Goal: Task Accomplishment & Management: Manage account settings

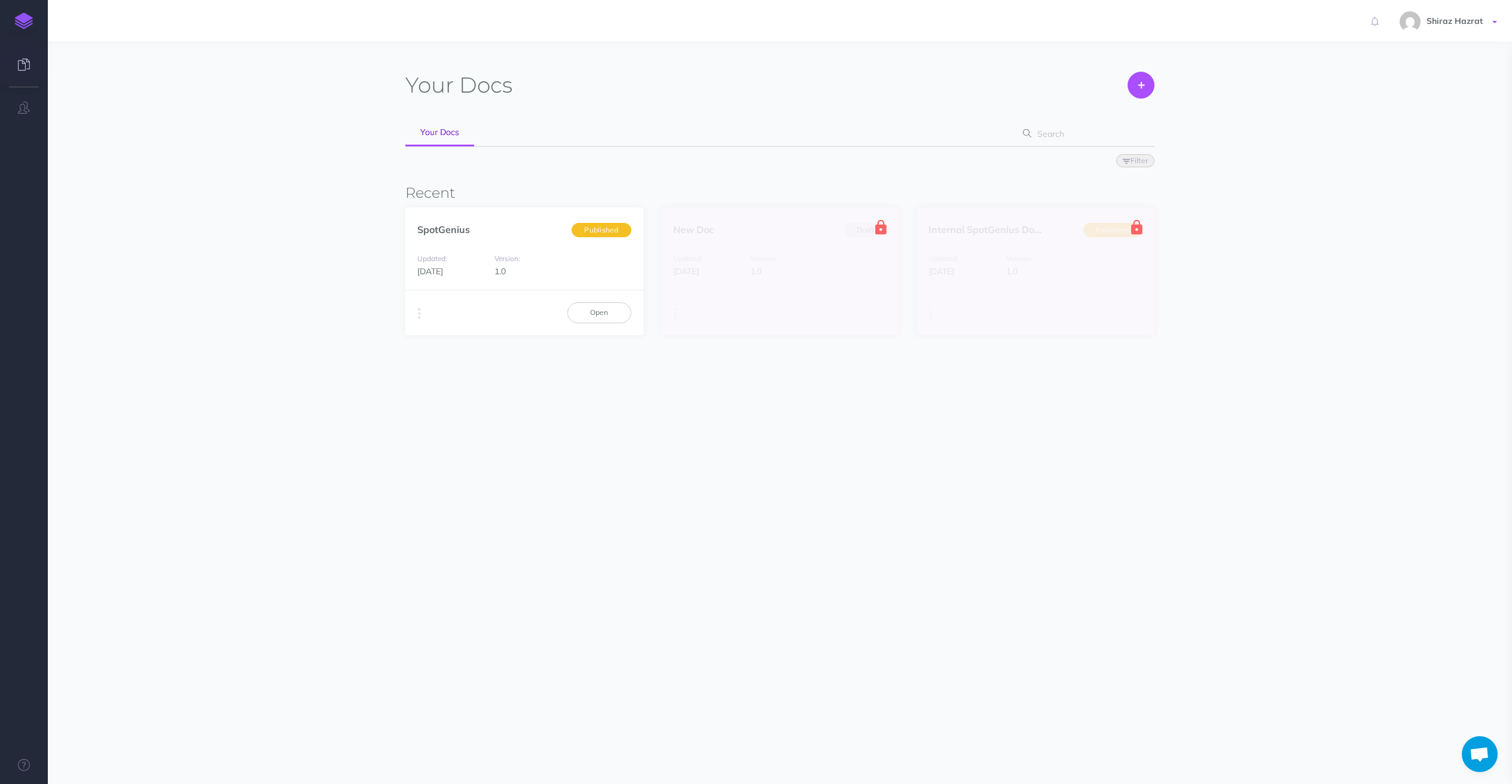
click at [1465, 22] on span "Shiraz Hazrat" at bounding box center [1454, 21] width 68 height 11
drag, startPoint x: 1290, startPoint y: 129, endPoint x: 1104, endPoint y: 172, distance: 190.9
click at [1290, 129] on section "Your Docs Create Import Your Docs Filter Status Published Drafts Recent SpotGen…" at bounding box center [780, 286] width 1465 height 487
click at [604, 316] on link "Open" at bounding box center [599, 312] width 64 height 20
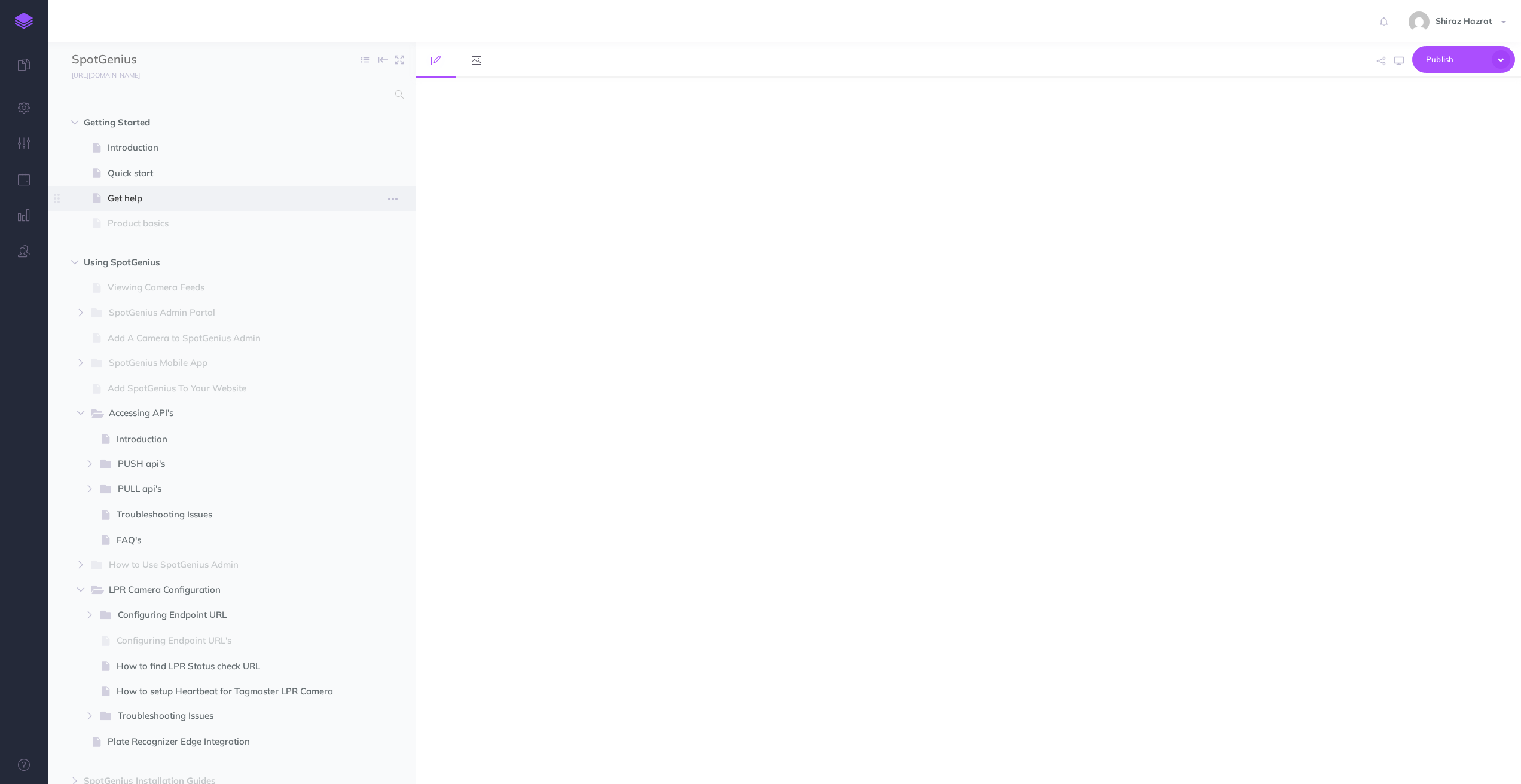
select select "null"
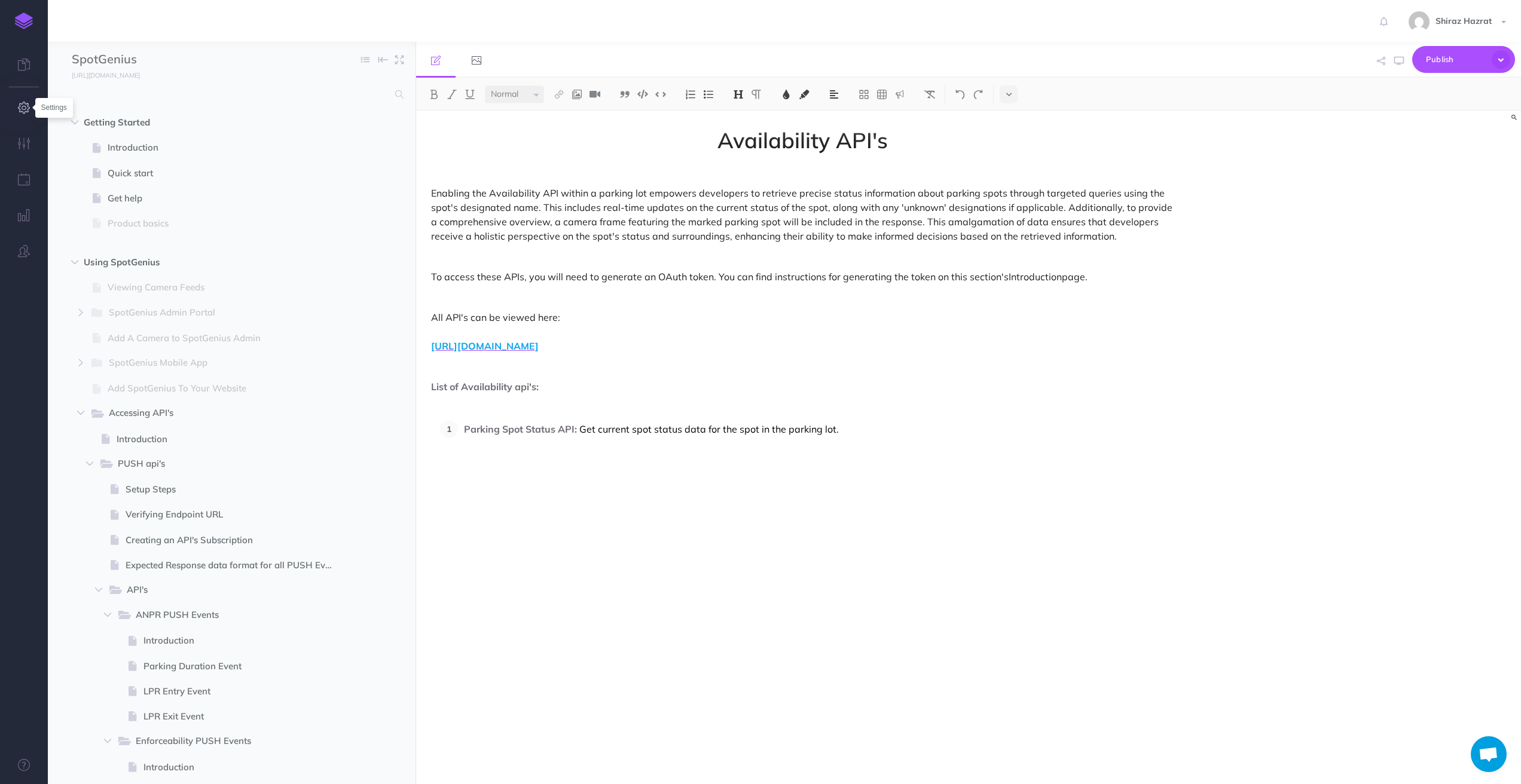
click at [26, 106] on icon "button" at bounding box center [25, 107] width 13 height 12
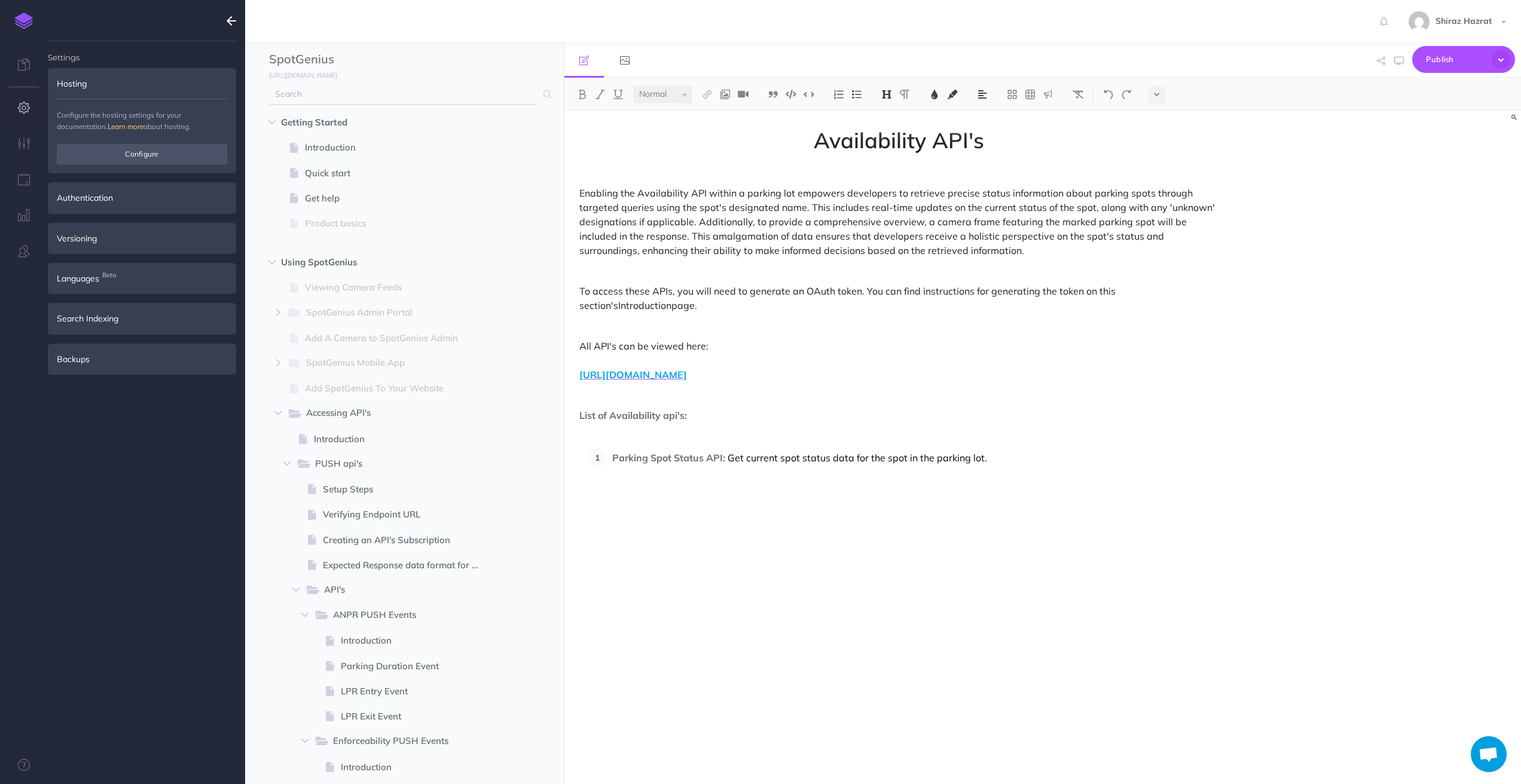
type input "[EMAIL_ADDRESS][DOMAIN_NAME]"
click at [94, 198] on div "Authentication" at bounding box center [142, 198] width 188 height 31
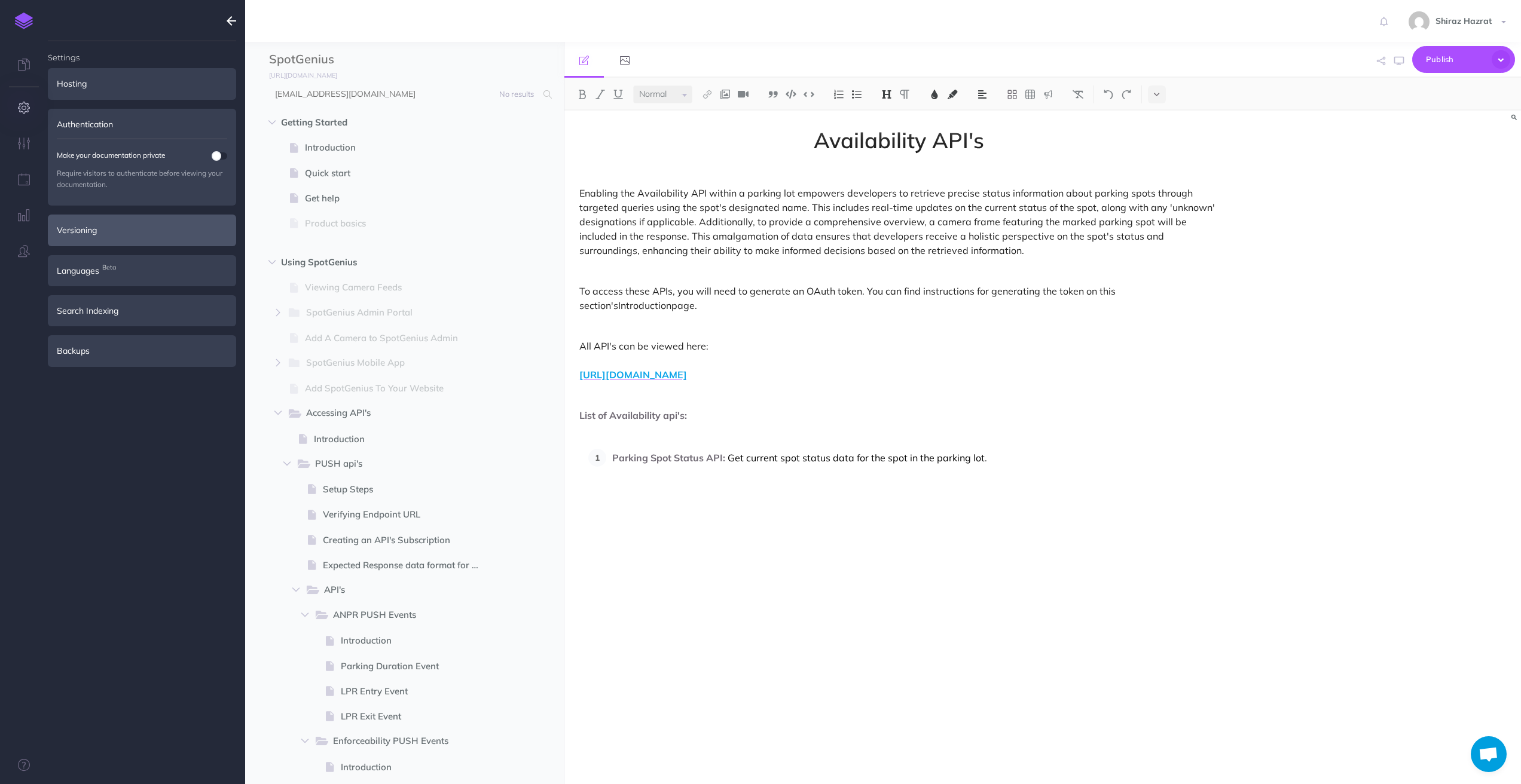
click at [131, 228] on div "Versioning" at bounding box center [142, 230] width 188 height 31
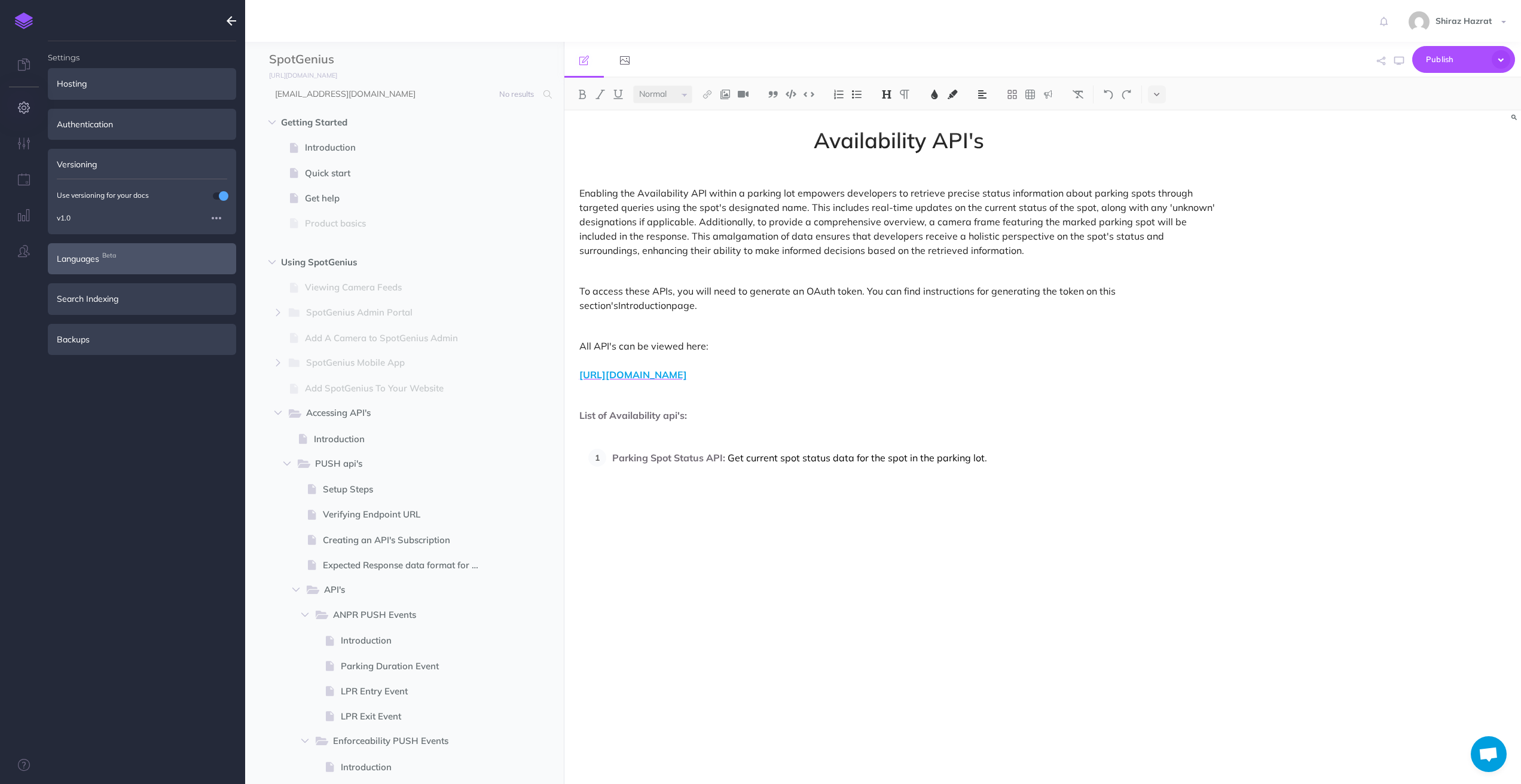
click at [146, 260] on div "Languages Beta" at bounding box center [142, 258] width 188 height 31
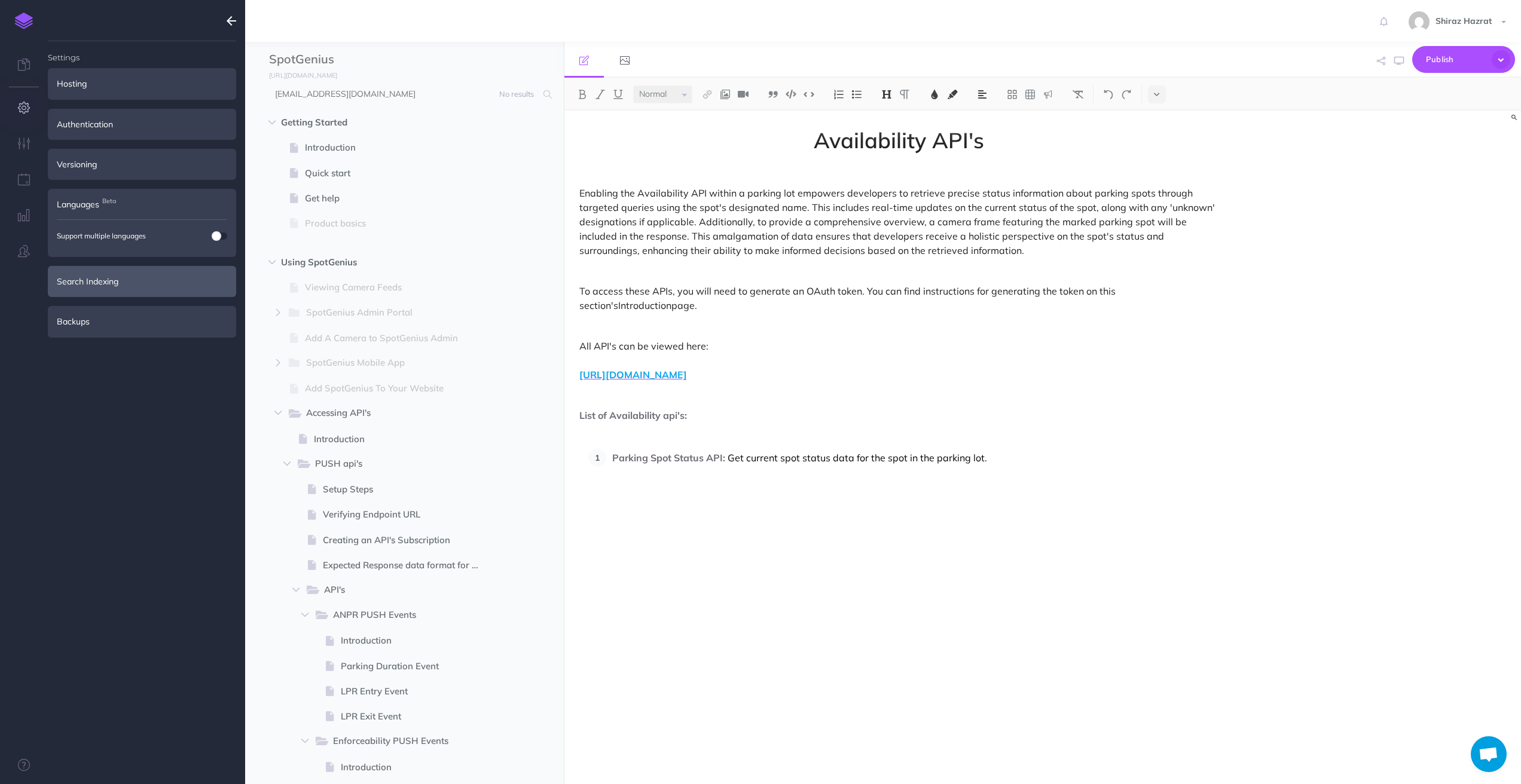
click at [136, 277] on div "Search Indexing" at bounding box center [142, 281] width 188 height 31
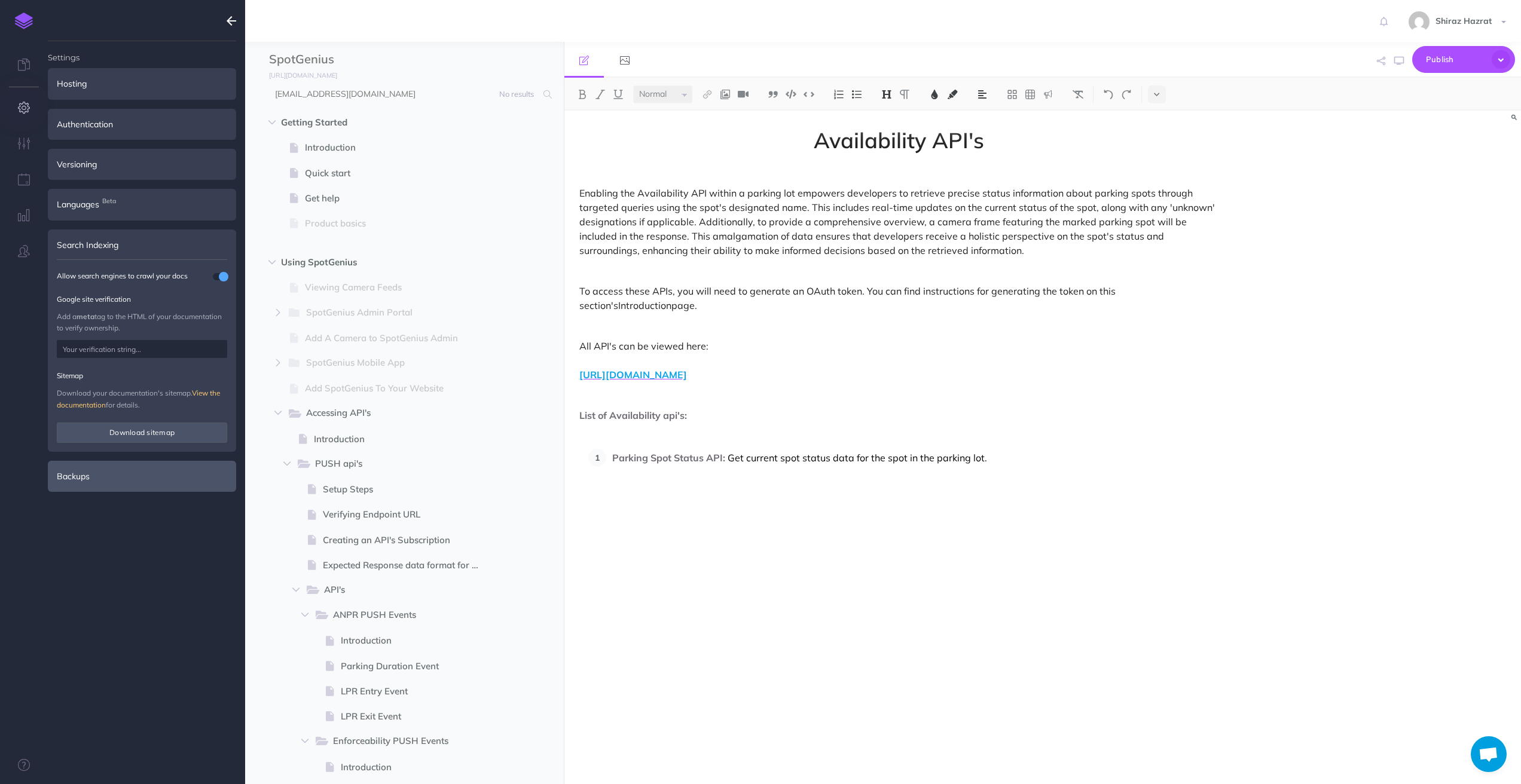
click at [144, 479] on div "Backups" at bounding box center [142, 476] width 188 height 31
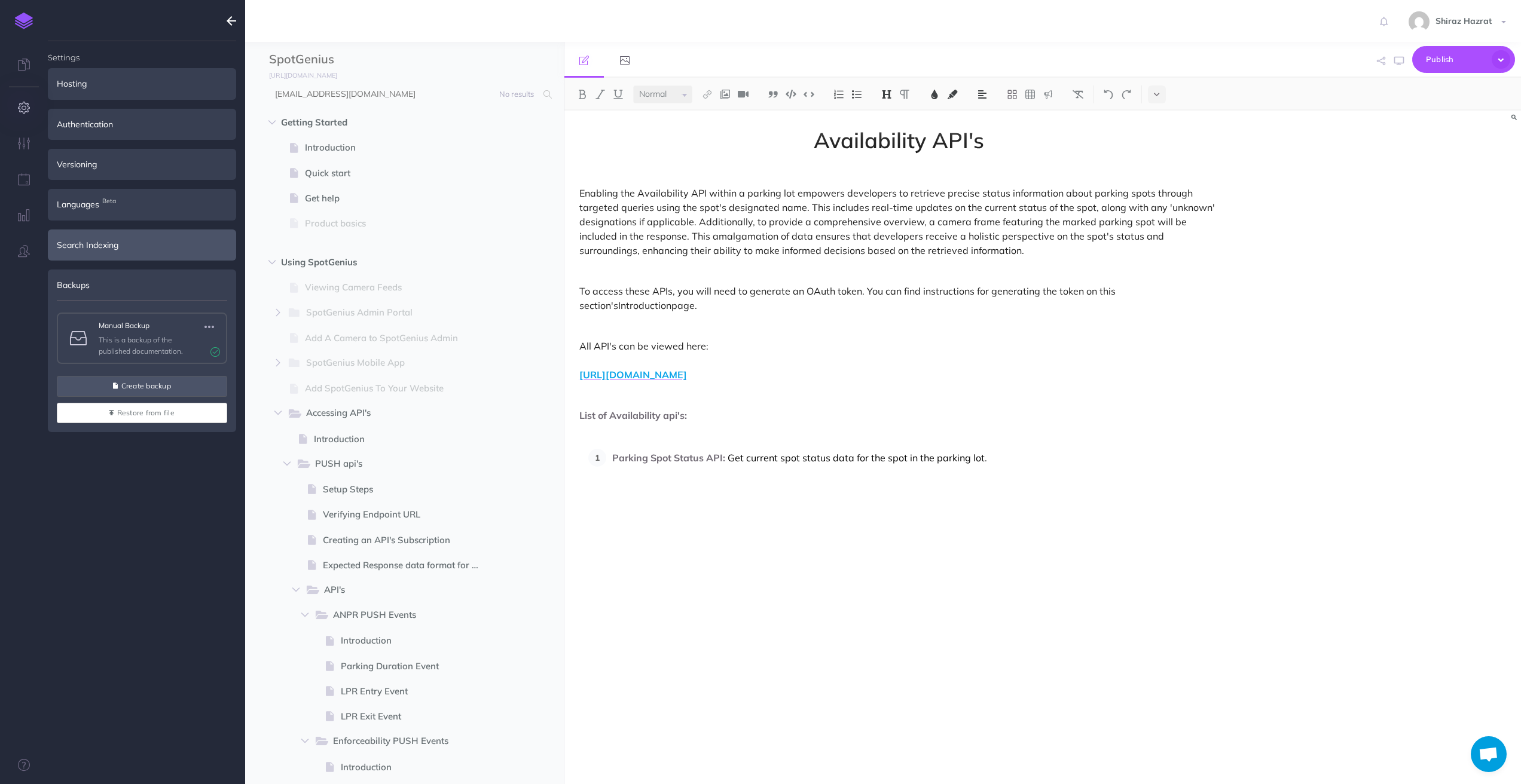
click at [131, 256] on div "Search Indexing" at bounding box center [142, 245] width 188 height 31
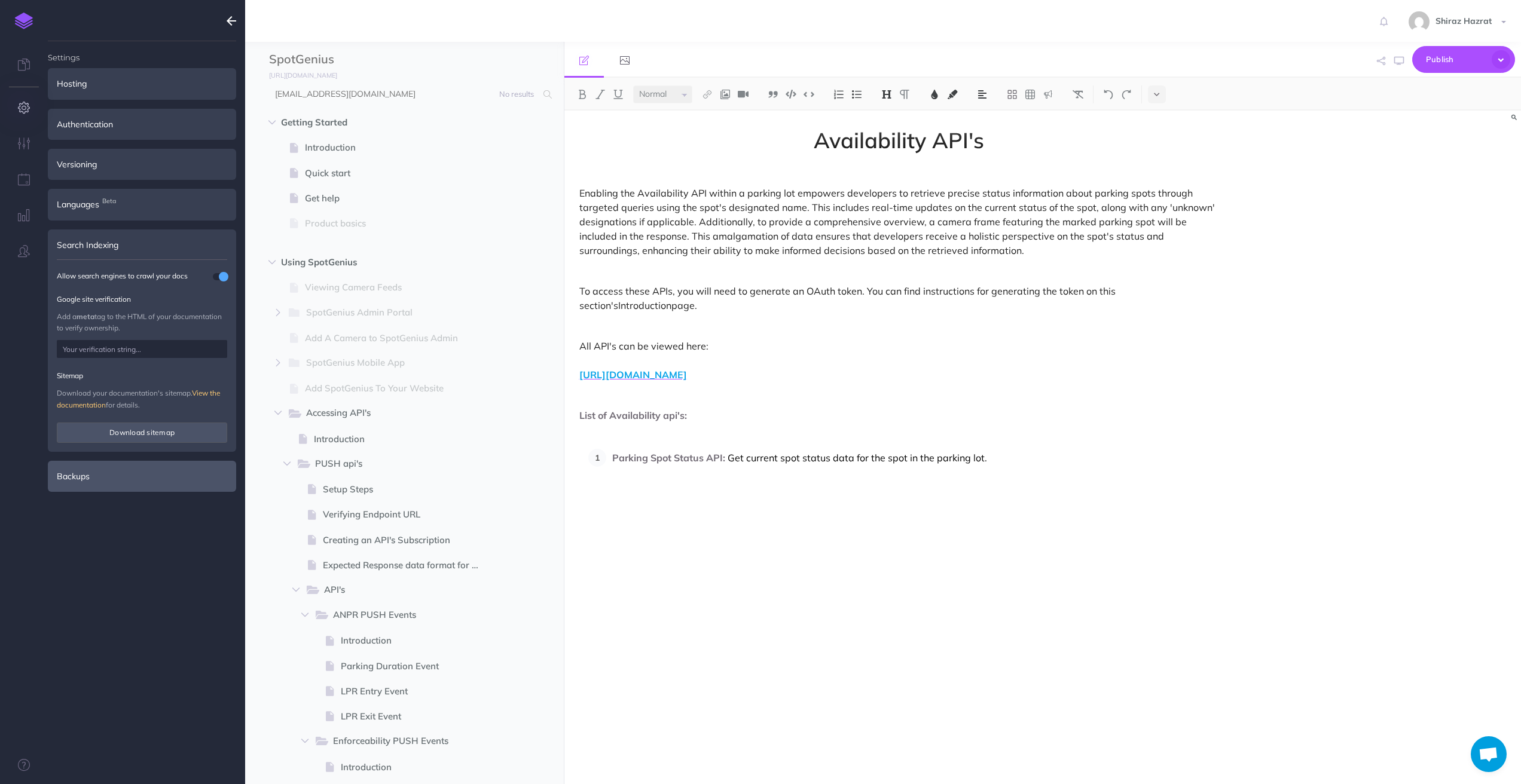
click at [119, 480] on div "Backups" at bounding box center [142, 476] width 188 height 31
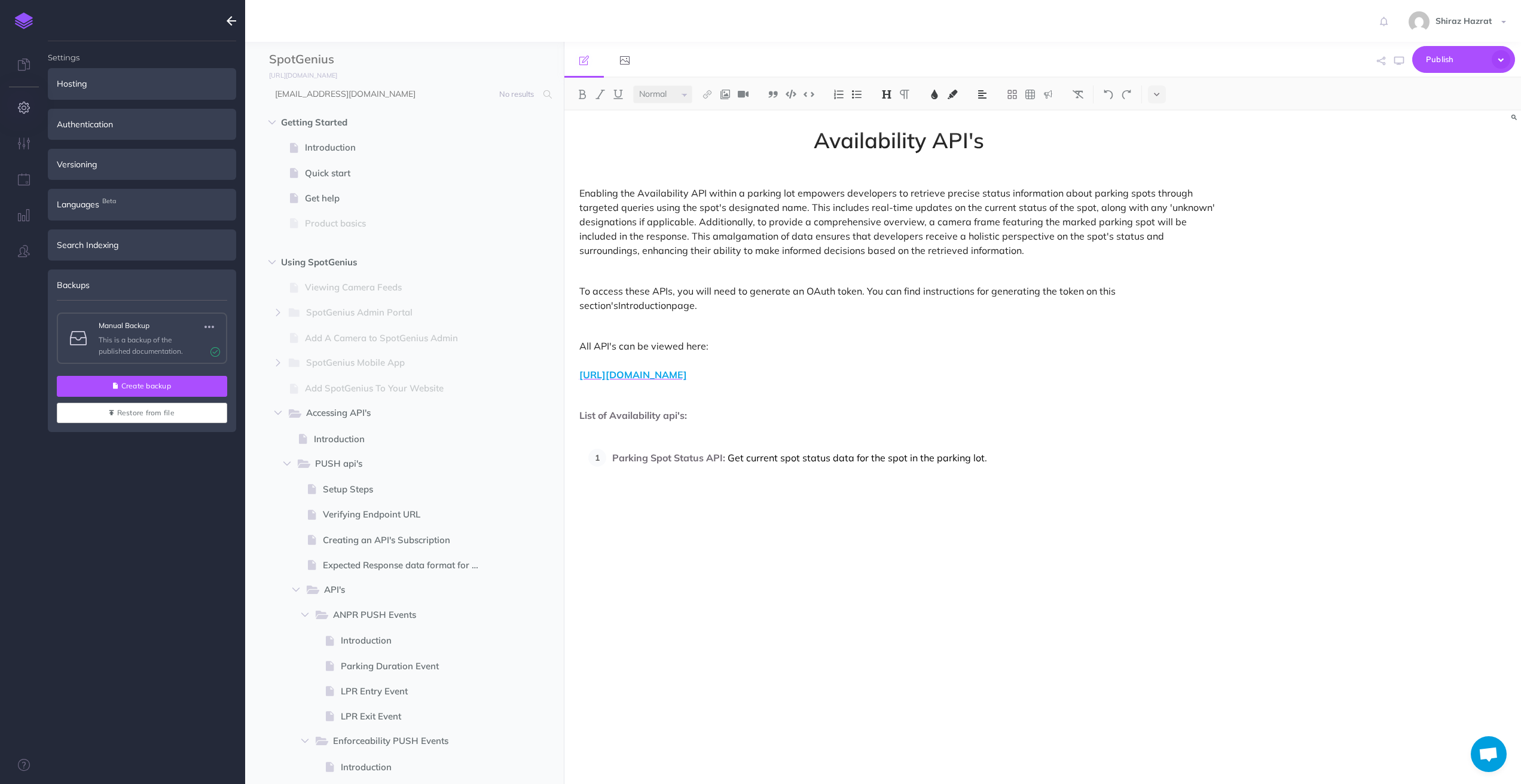
click at [144, 388] on button "Create backup" at bounding box center [142, 386] width 171 height 20
click at [171, 384] on button "Create backup" at bounding box center [142, 386] width 171 height 20
click at [26, 141] on icon "button" at bounding box center [25, 143] width 13 height 12
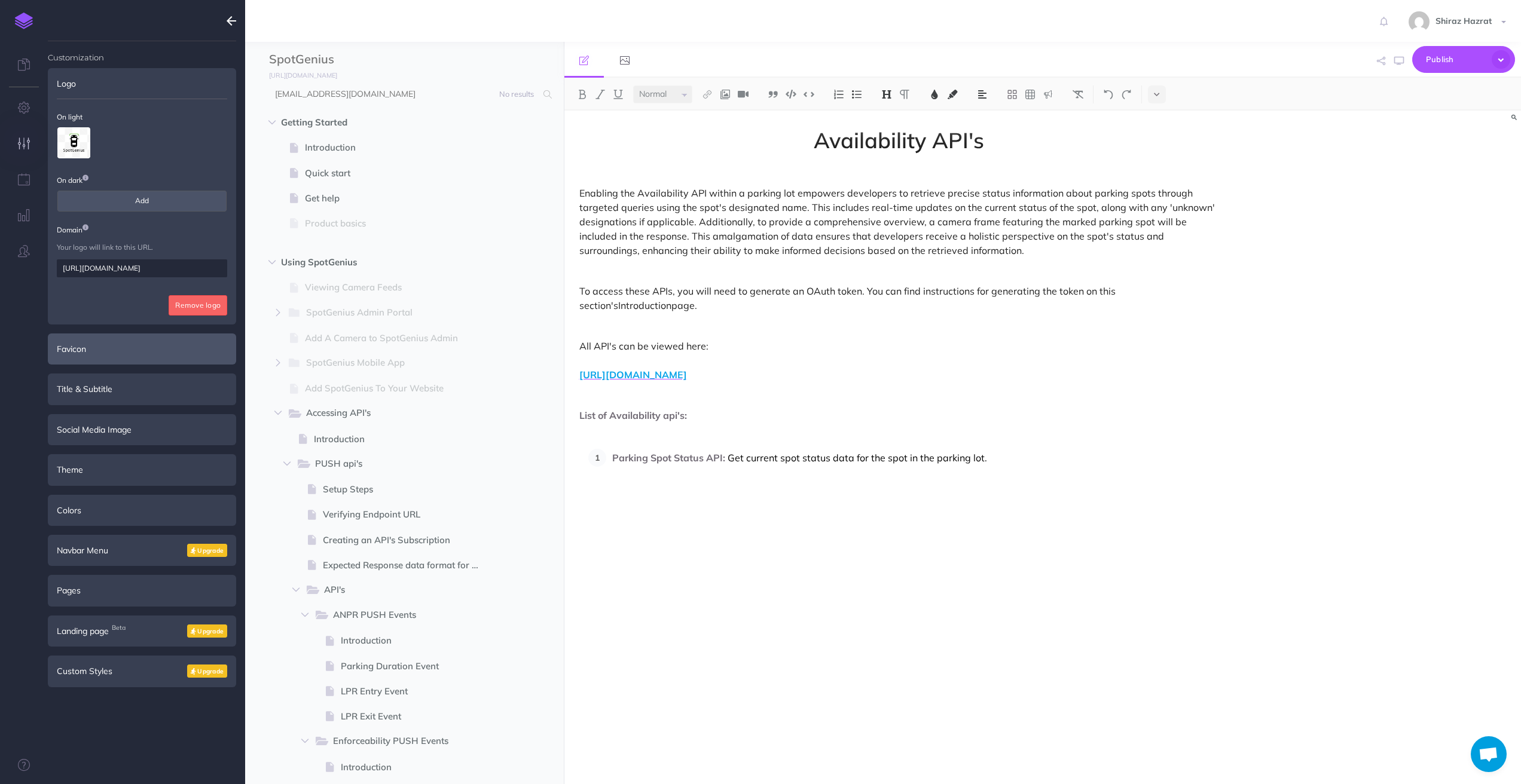
click at [121, 347] on div "Favicon" at bounding box center [142, 349] width 188 height 31
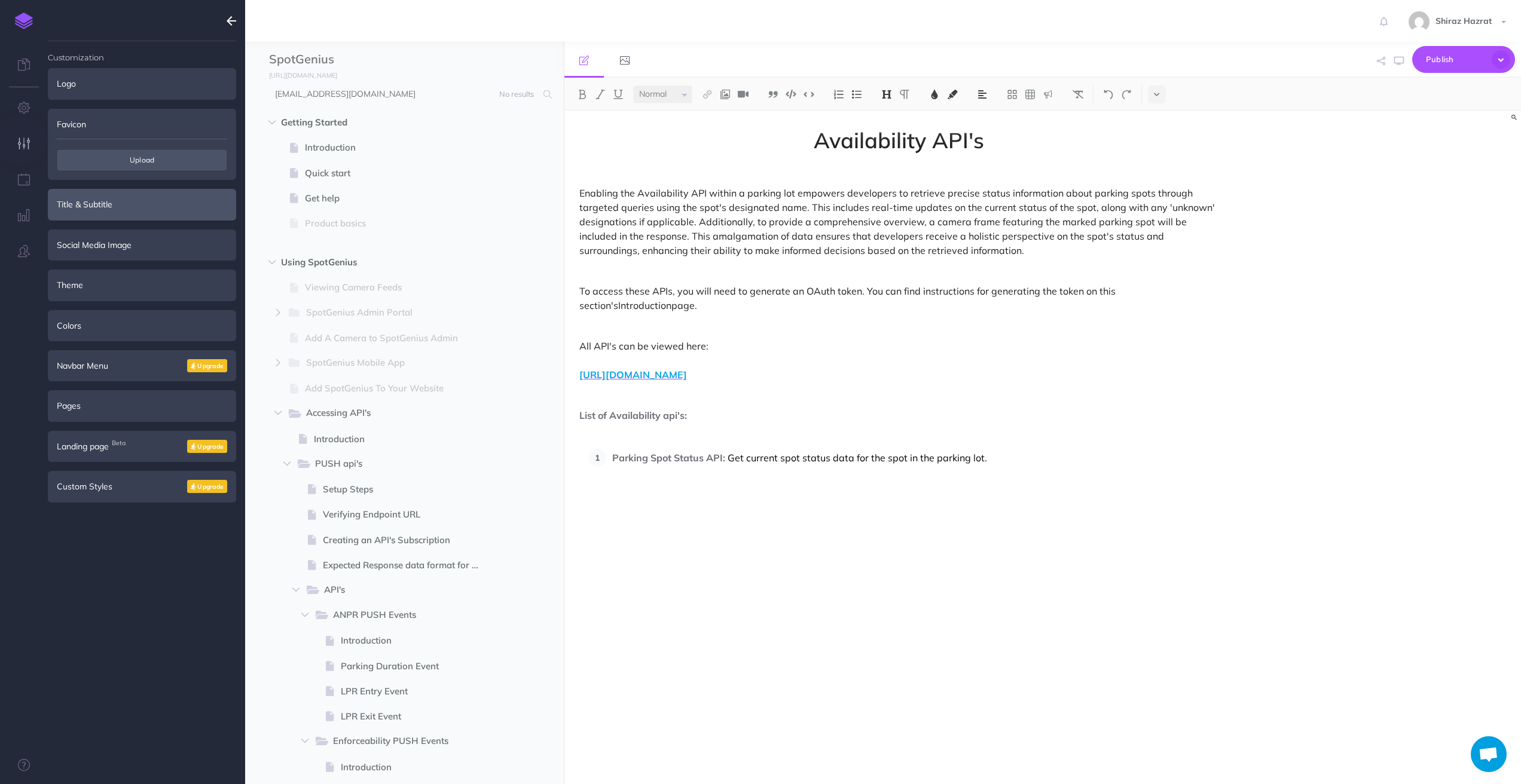
click at [146, 195] on div "Title & Subtitle" at bounding box center [142, 204] width 188 height 31
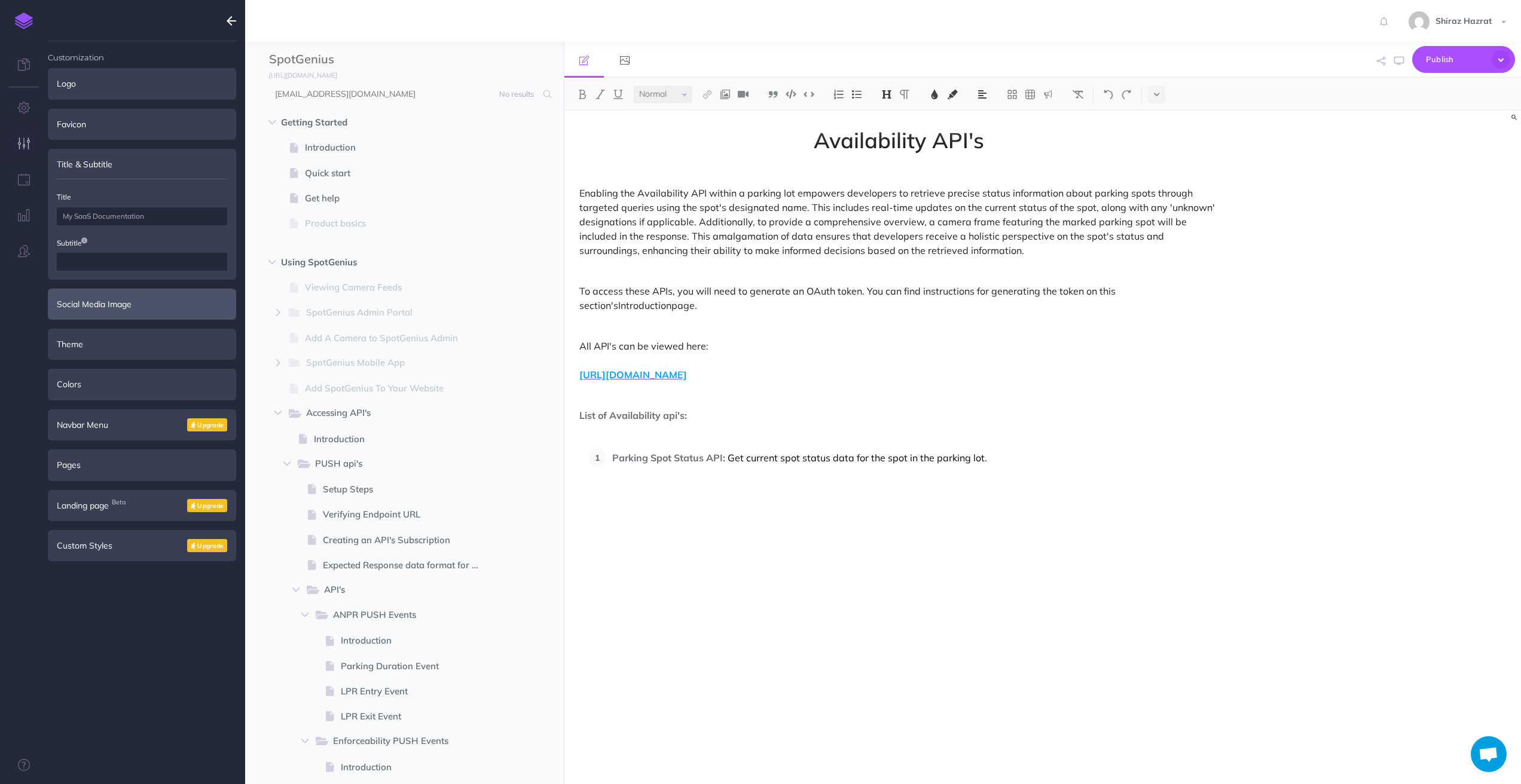
click at [136, 308] on div "Social Media Image" at bounding box center [142, 304] width 188 height 31
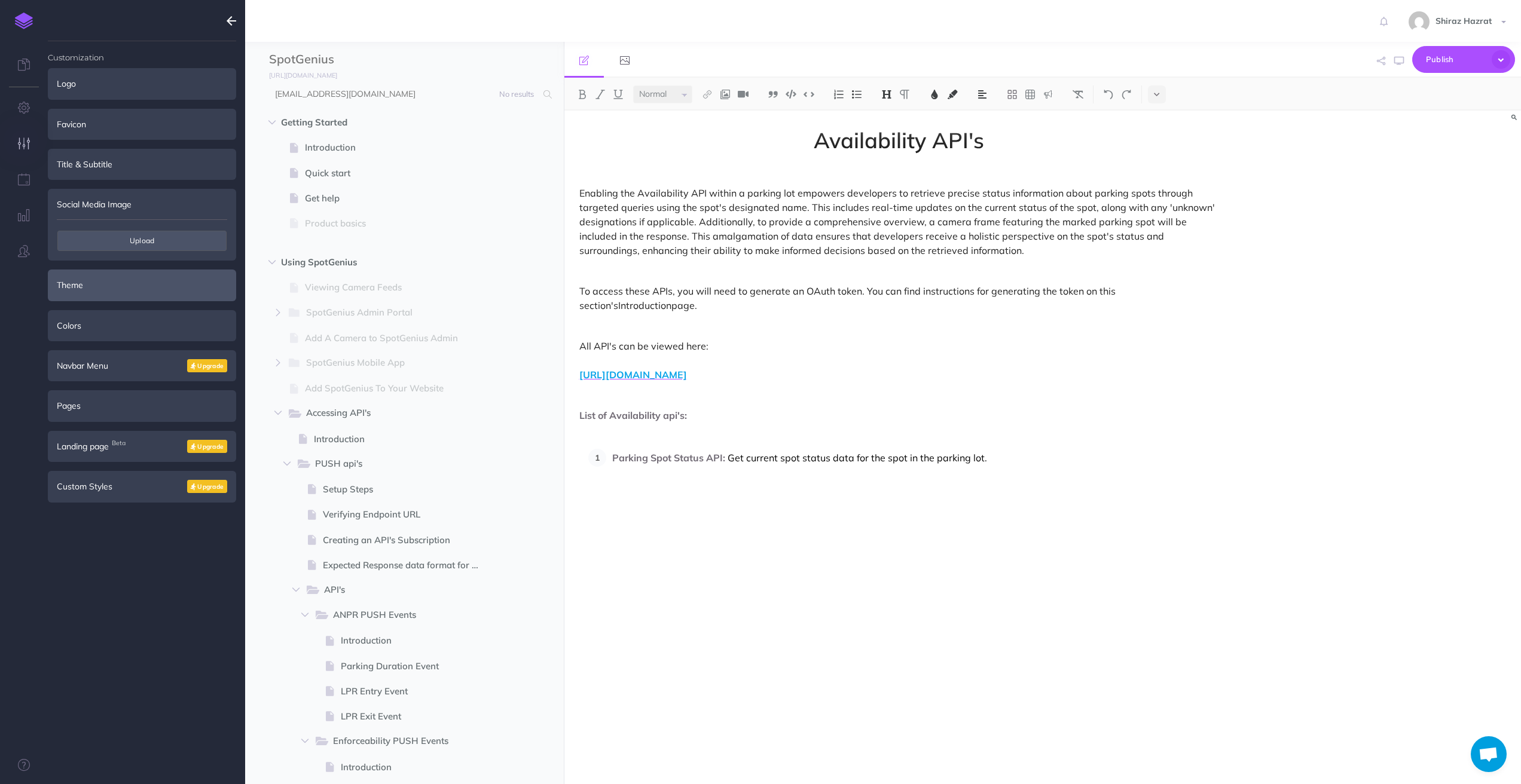
click at [142, 278] on div "Theme" at bounding box center [142, 285] width 188 height 31
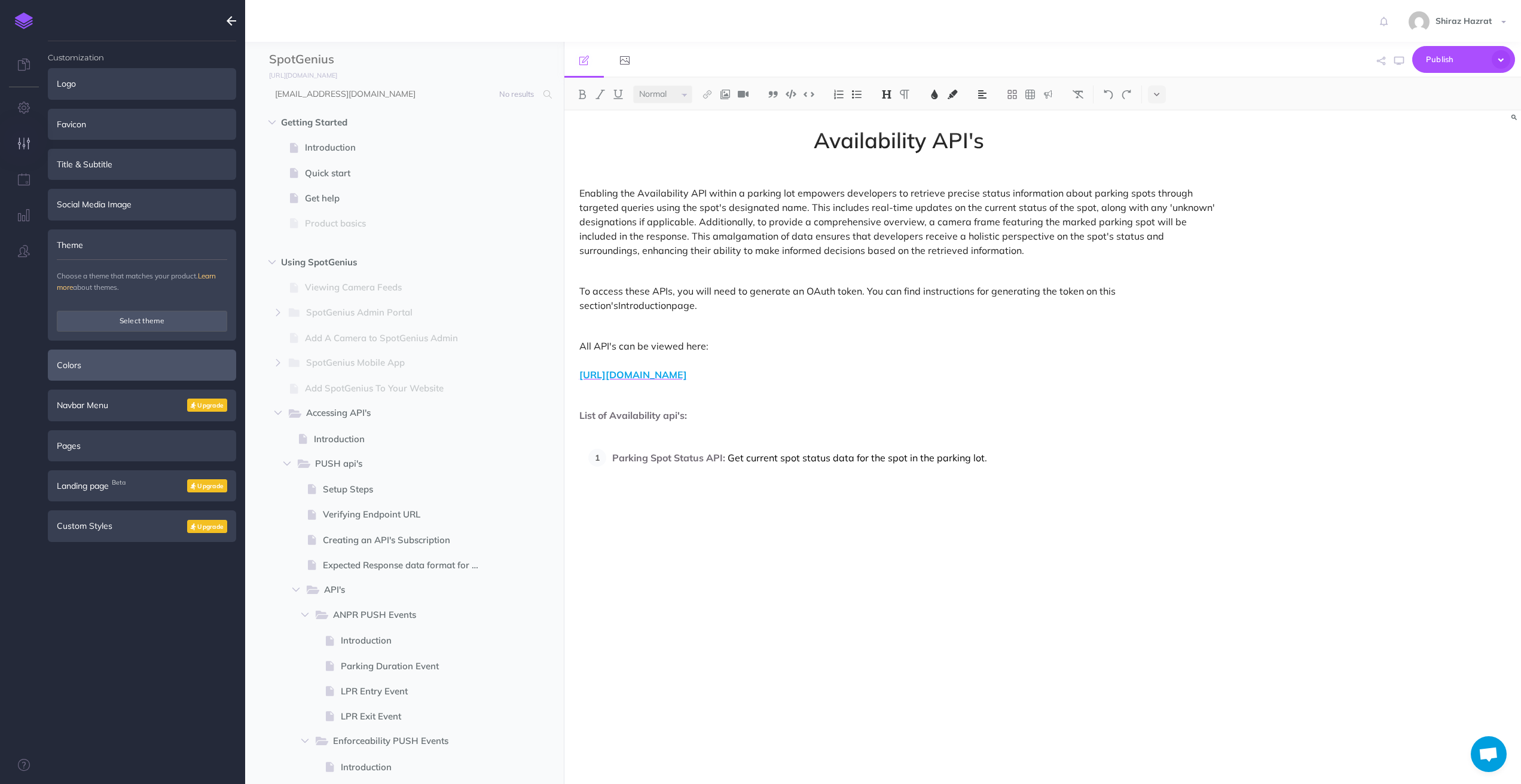
click at [122, 369] on div "Colors" at bounding box center [142, 365] width 188 height 31
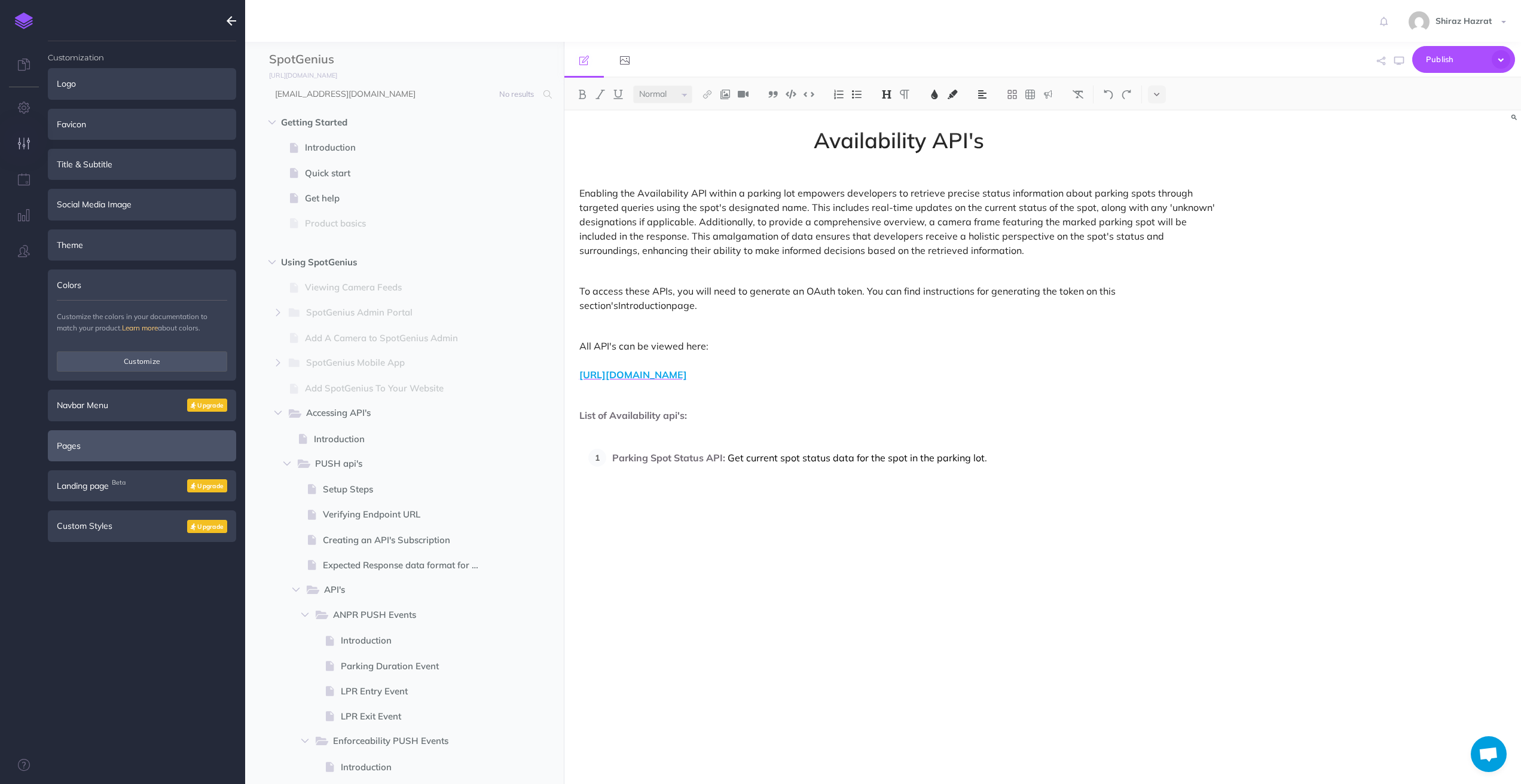
click at [117, 439] on div "Pages" at bounding box center [142, 445] width 188 height 31
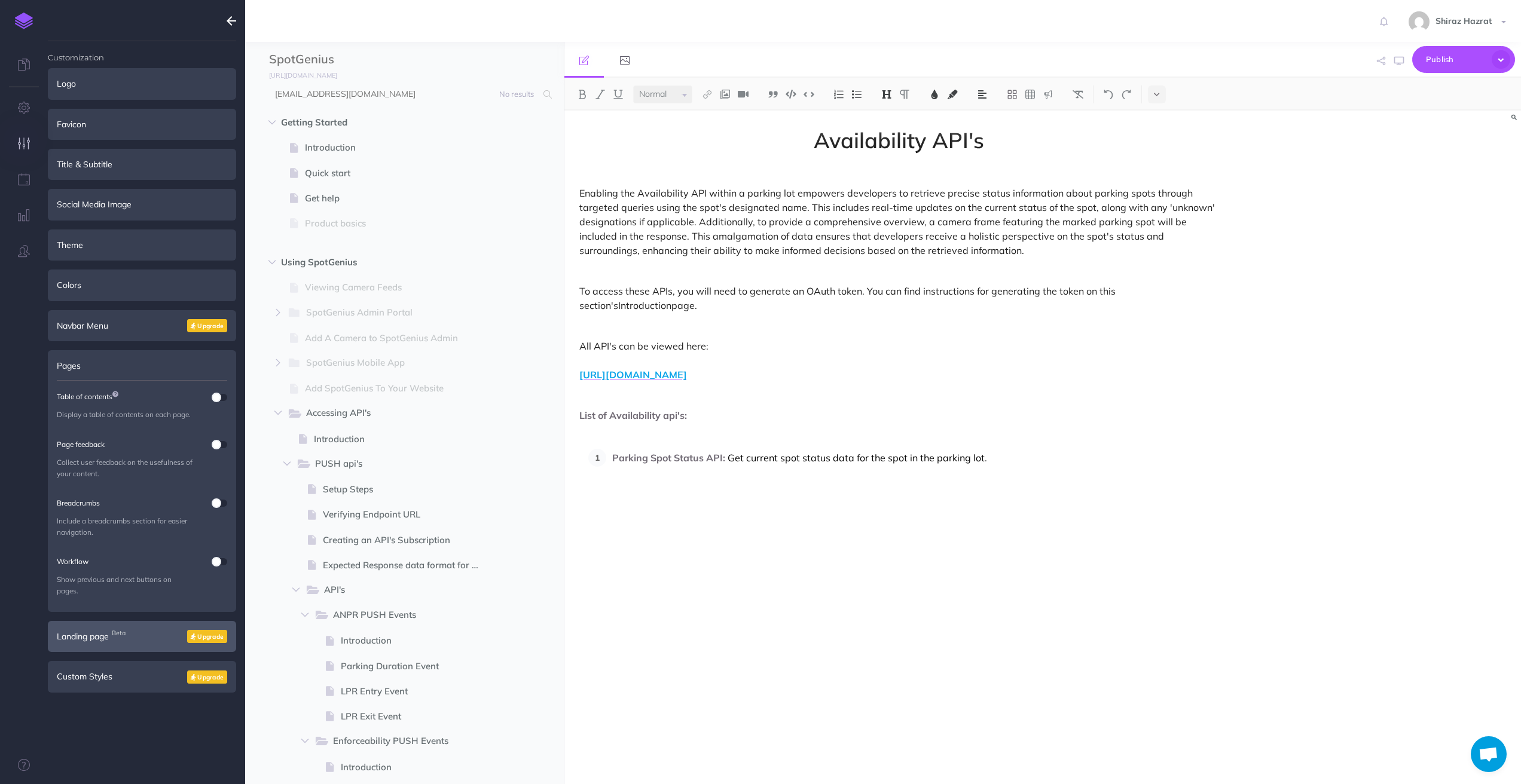
click at [141, 630] on div "Landing page Beta Upgrade" at bounding box center [142, 636] width 188 height 31
click at [21, 181] on icon "button" at bounding box center [25, 179] width 13 height 12
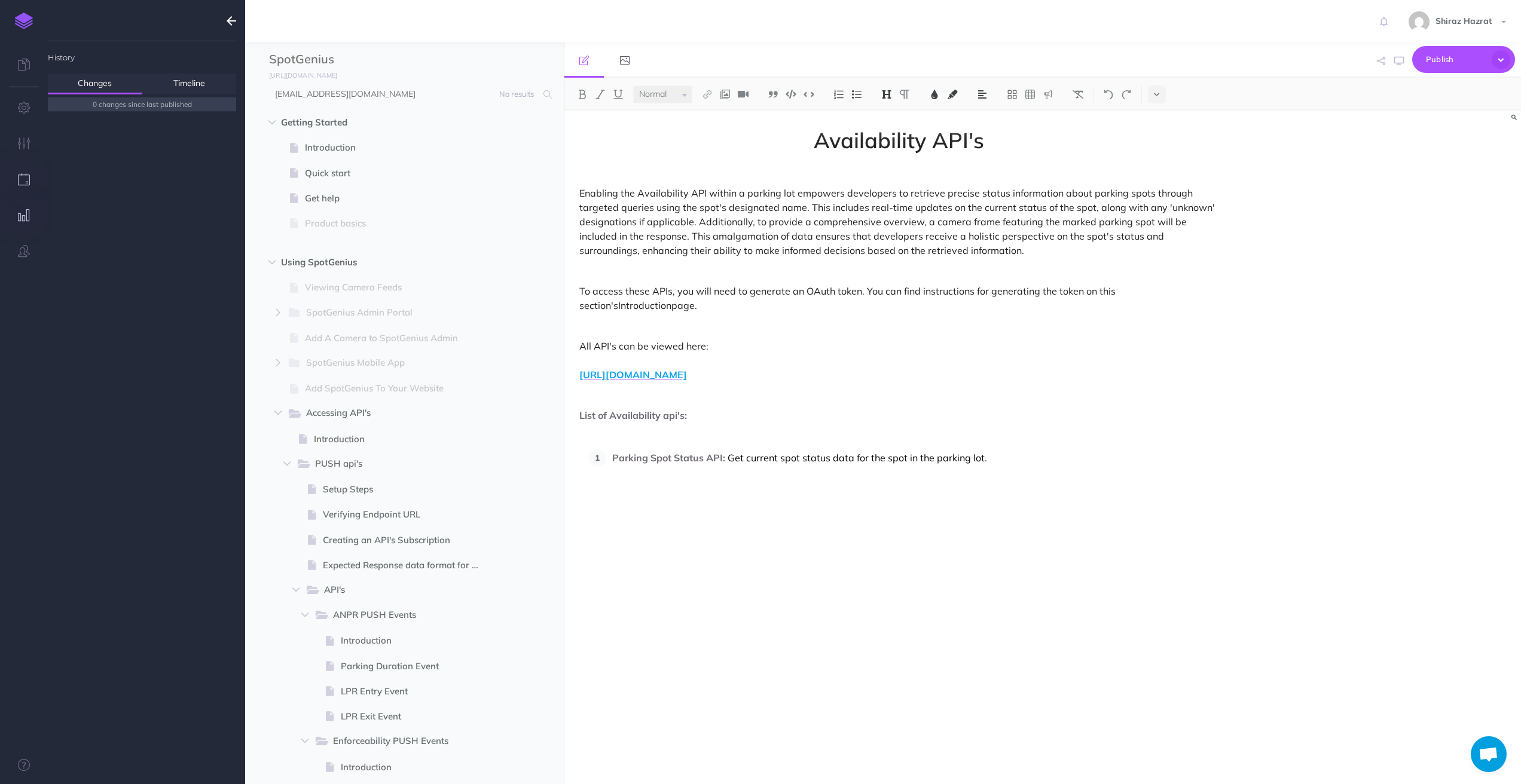
click at [24, 214] on icon "button" at bounding box center [25, 214] width 13 height 12
click at [23, 250] on icon "button" at bounding box center [24, 250] width 12 height 12
click at [19, 65] on icon at bounding box center [24, 64] width 12 height 12
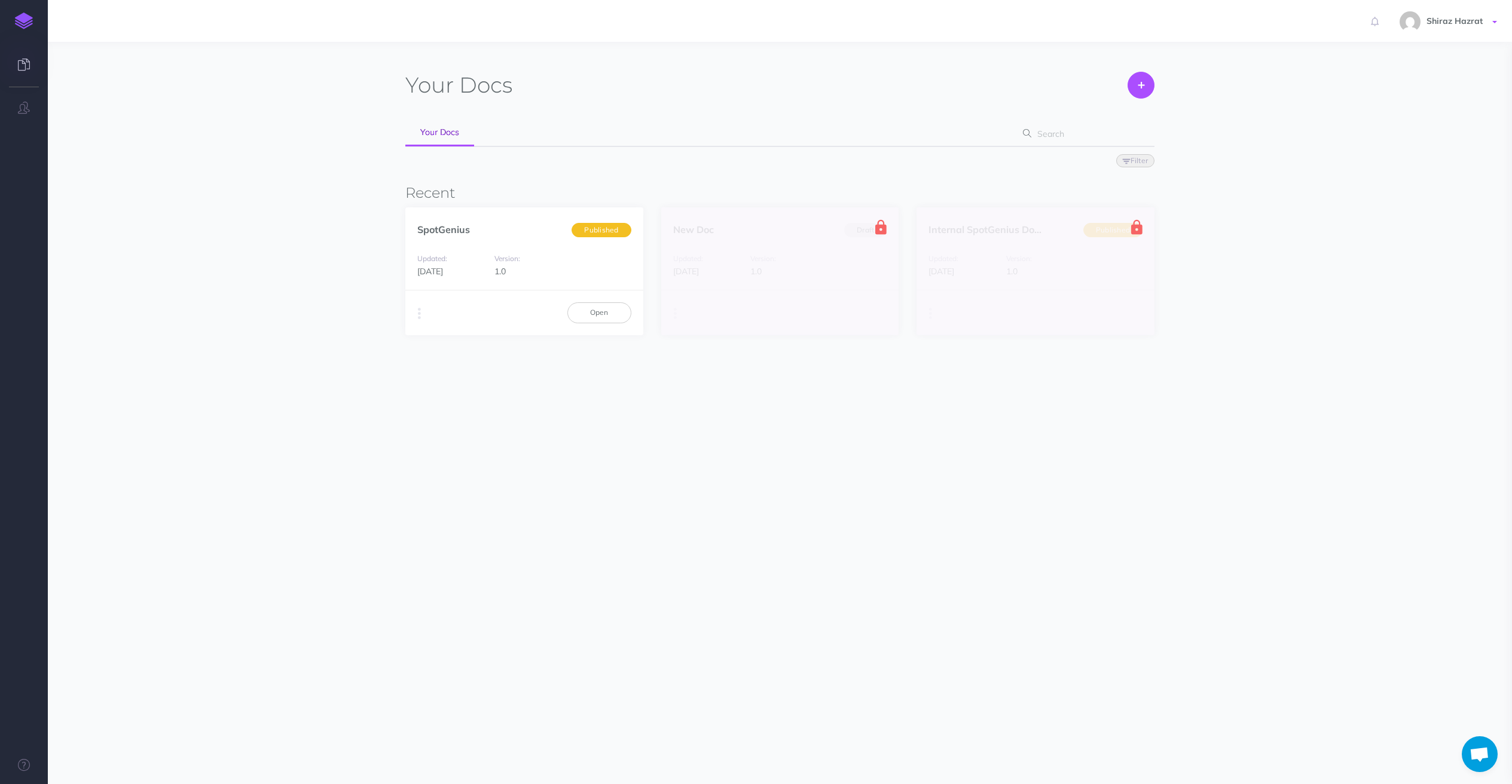
click at [1442, 24] on span "Shiraz Hazrat" at bounding box center [1454, 21] width 68 height 11
click at [1415, 68] on link "Account Settings" at bounding box center [1425, 67] width 150 height 21
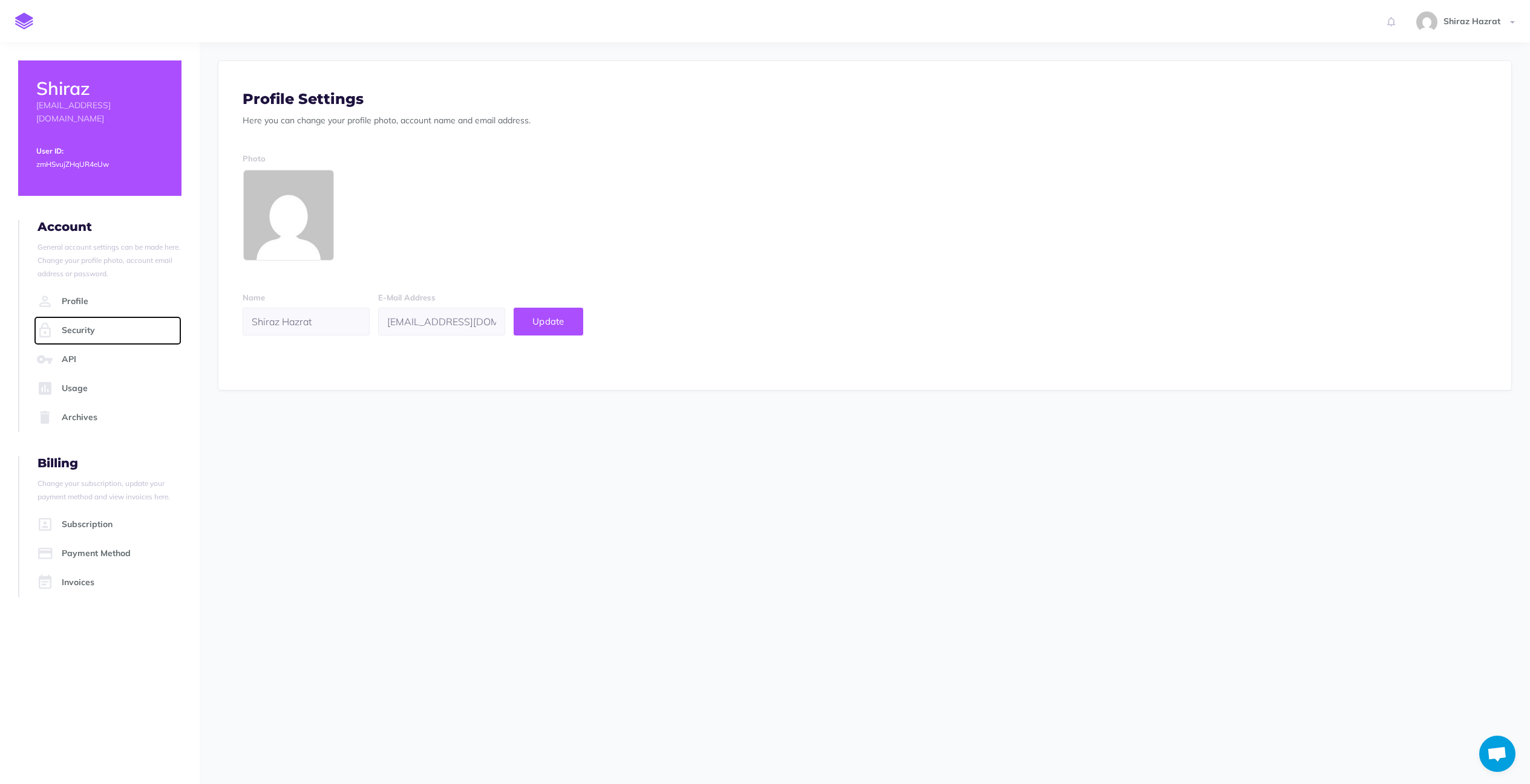
click at [96, 316] on link "Security" at bounding box center [108, 330] width 148 height 29
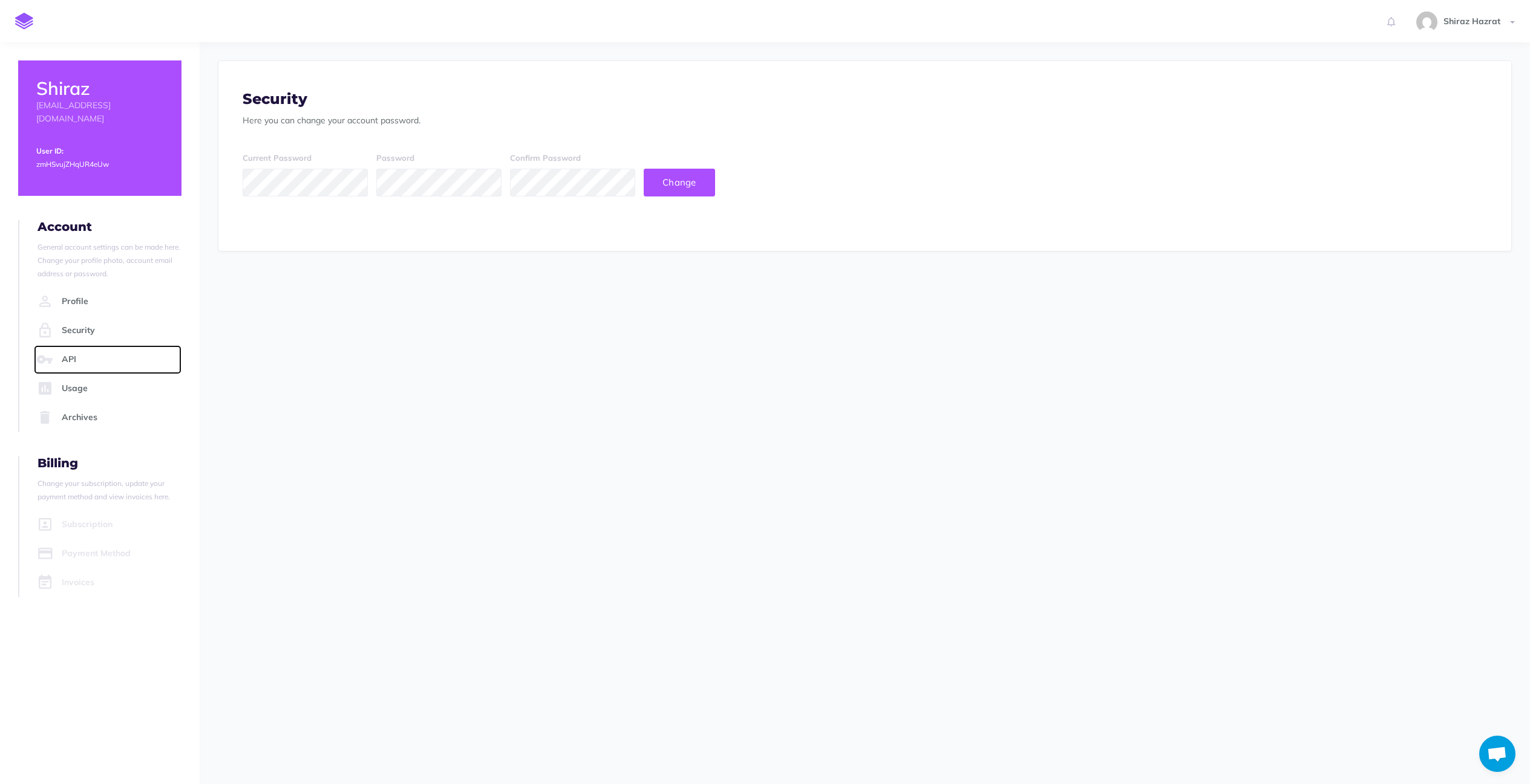
click at [99, 345] on link "API" at bounding box center [108, 359] width 148 height 29
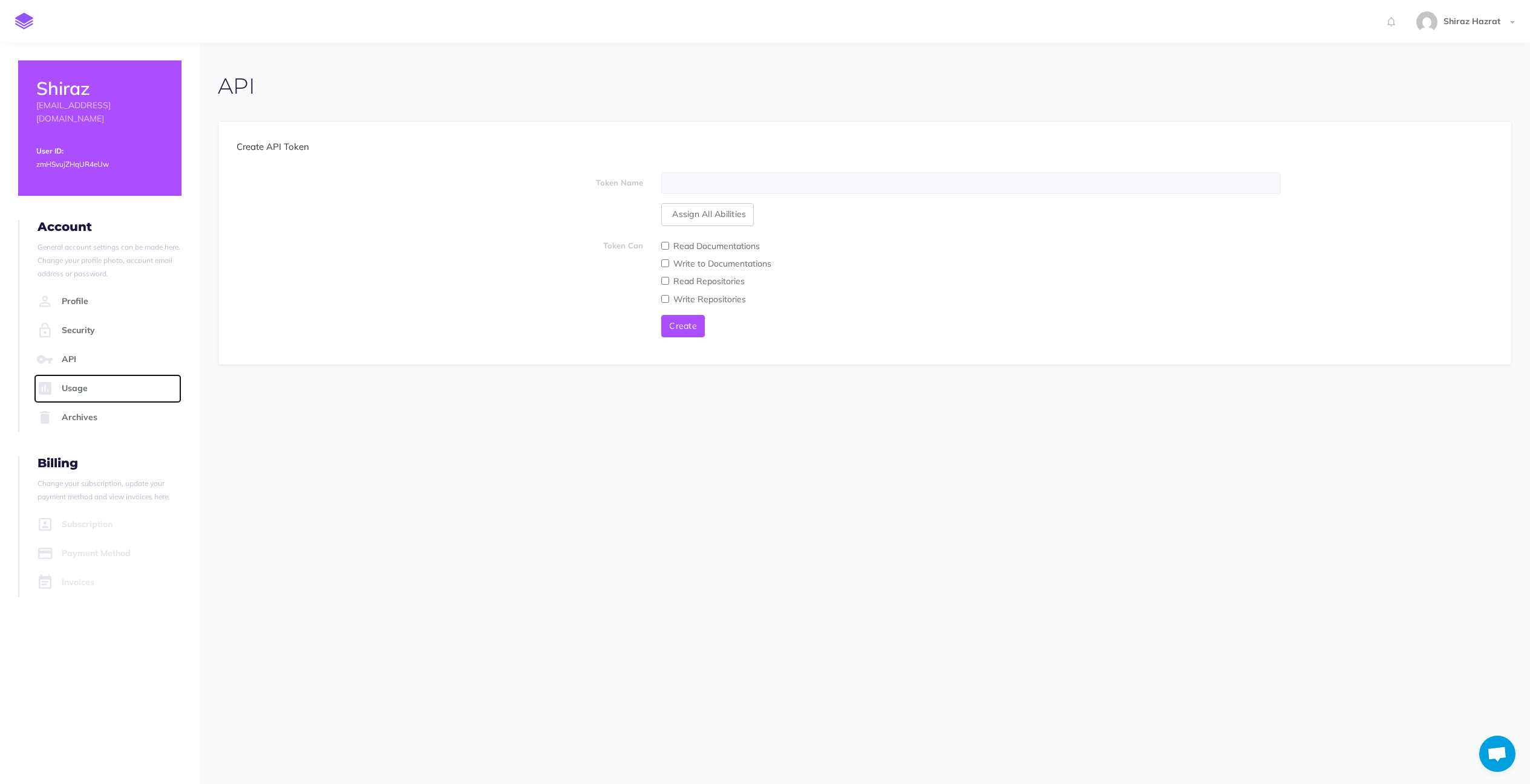
click at [95, 374] on link "Usage" at bounding box center [108, 388] width 148 height 29
click at [69, 376] on link "Usage" at bounding box center [108, 388] width 148 height 29
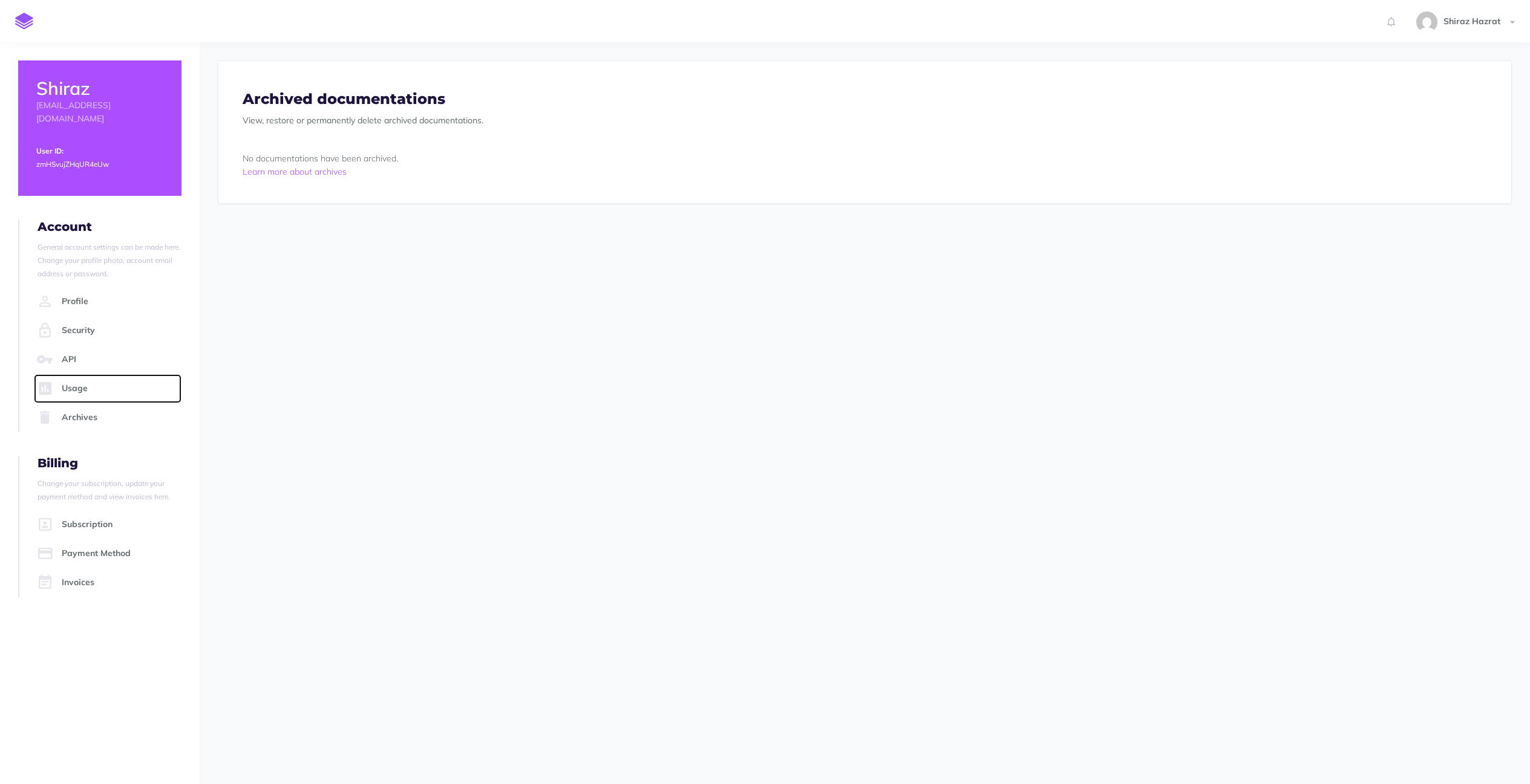
click at [73, 375] on link "Usage" at bounding box center [108, 388] width 148 height 29
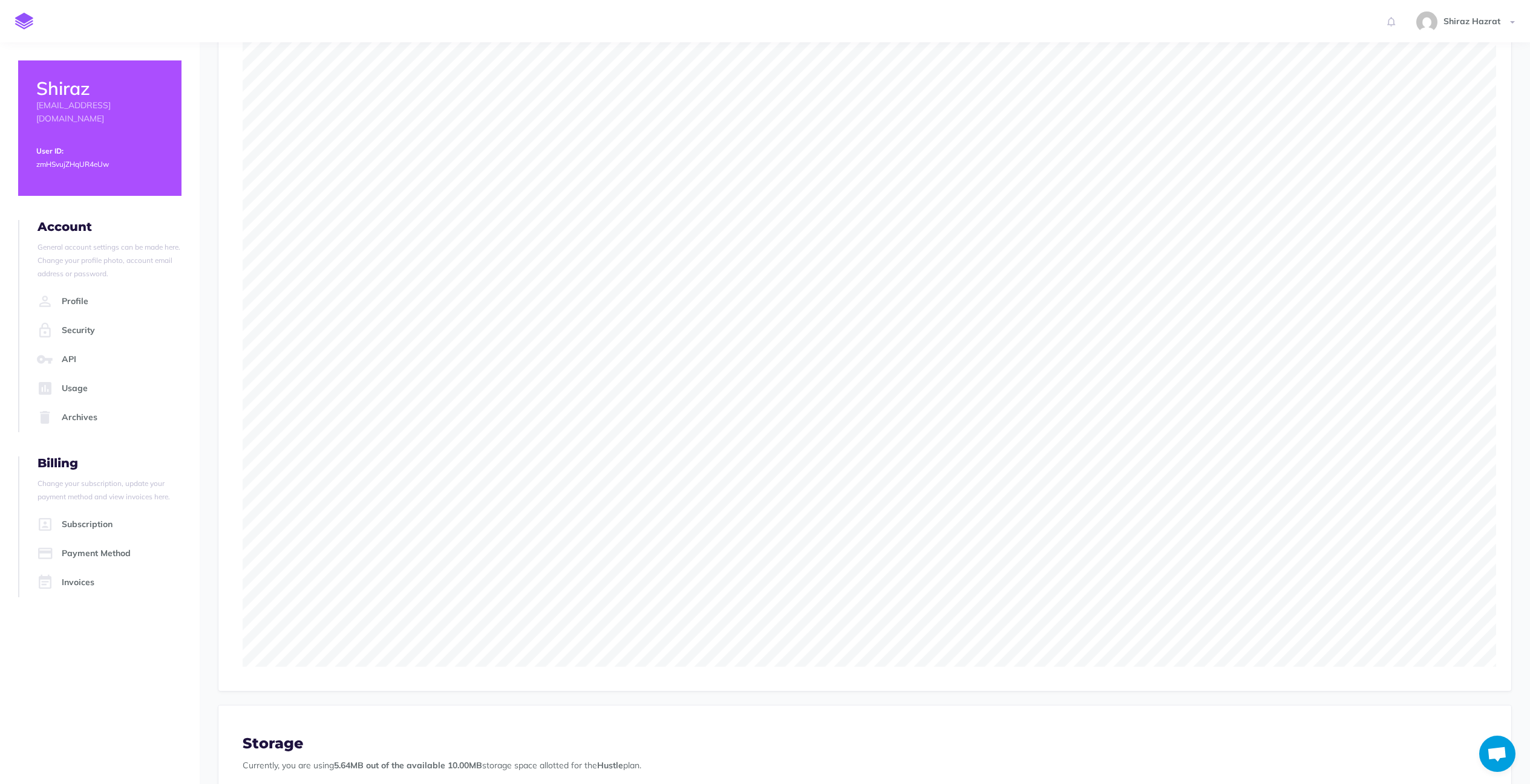
scroll to position [53, 0]
click at [86, 404] on link "Archives" at bounding box center [108, 417] width 148 height 29
click at [1393, 20] on icon at bounding box center [1390, 22] width 8 height 22
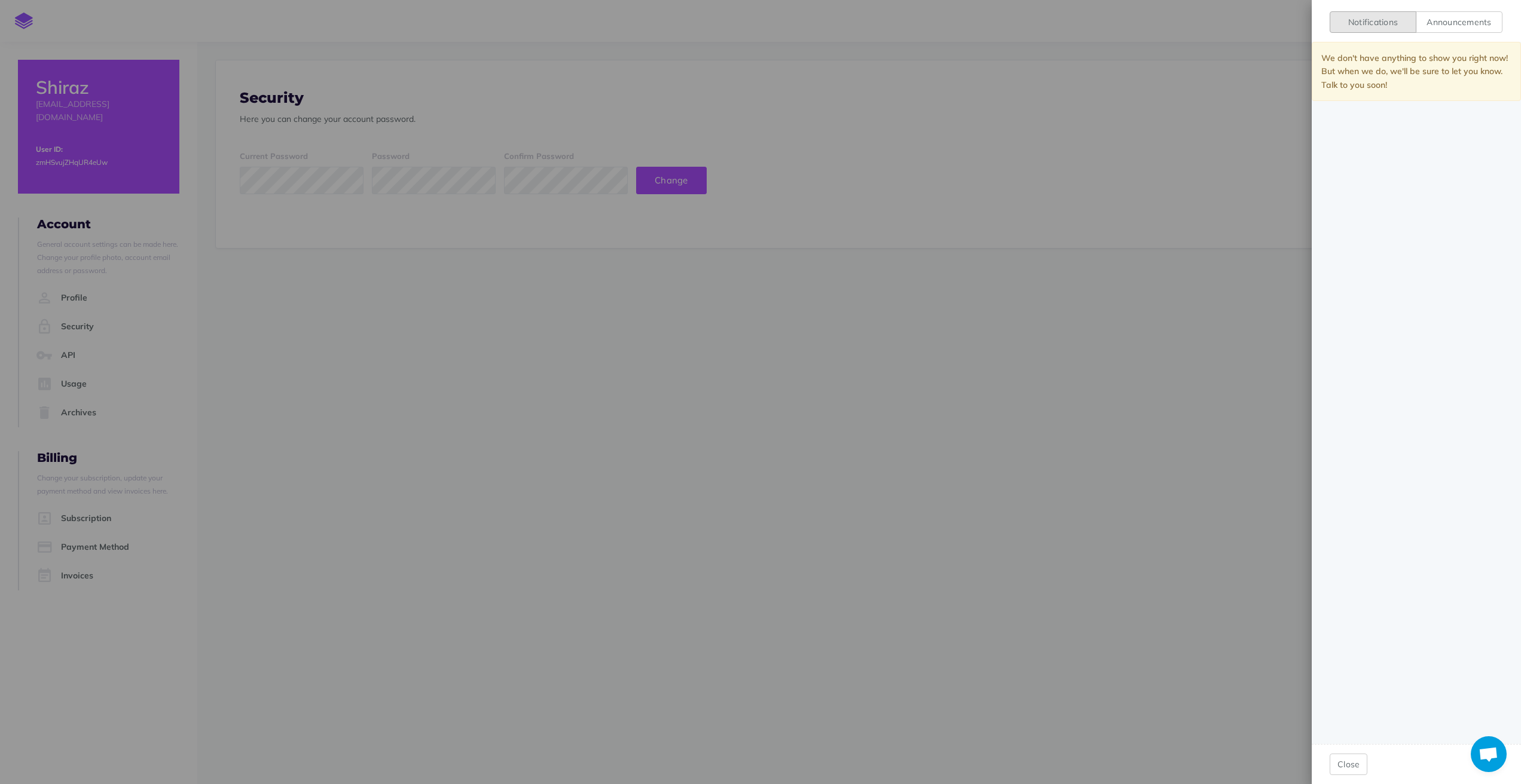
click at [959, 231] on div "Notifications Announcements We don't have anything to show you right now! But w…" at bounding box center [760, 392] width 1521 height 784
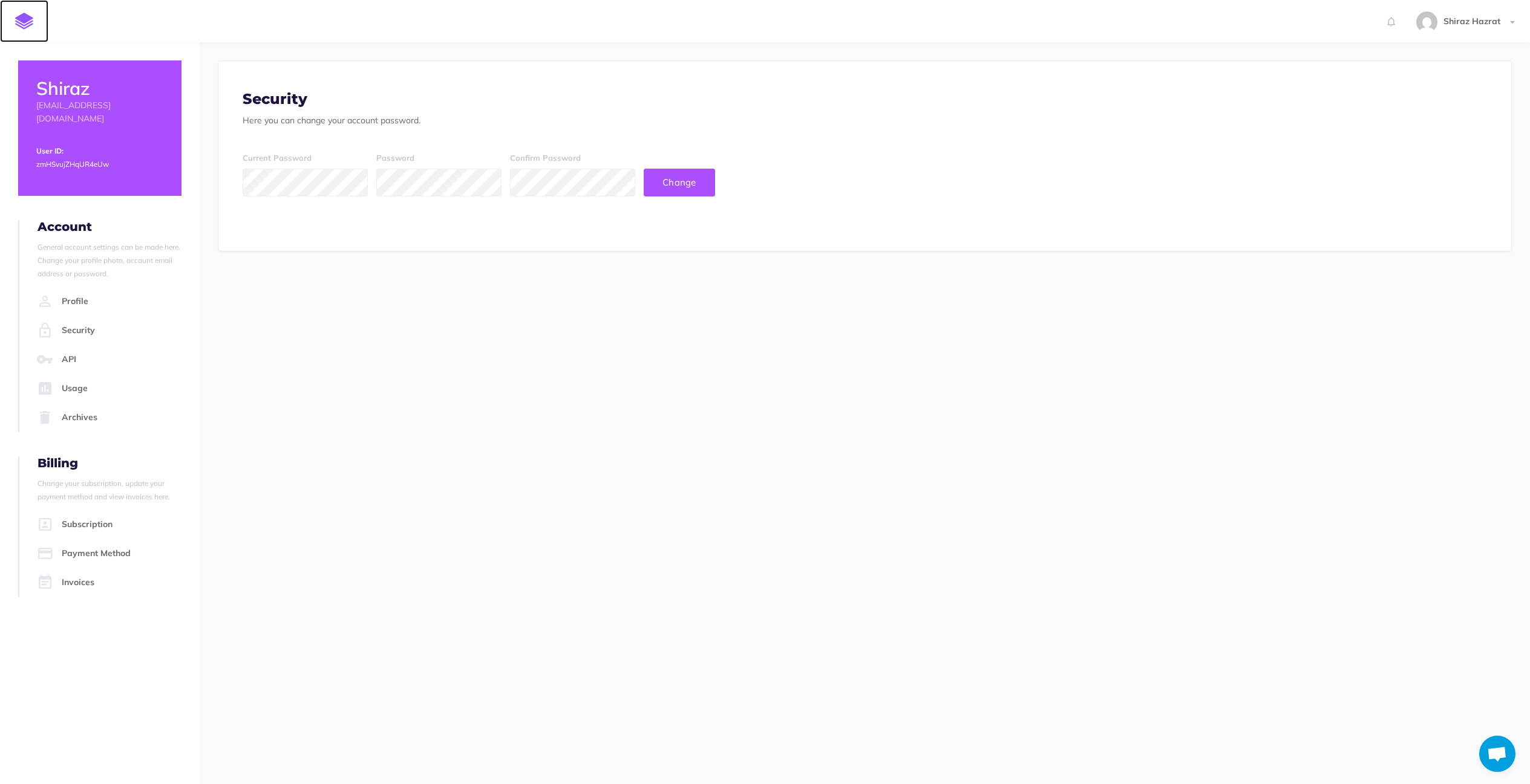
click at [15, 22] on img at bounding box center [24, 21] width 18 height 17
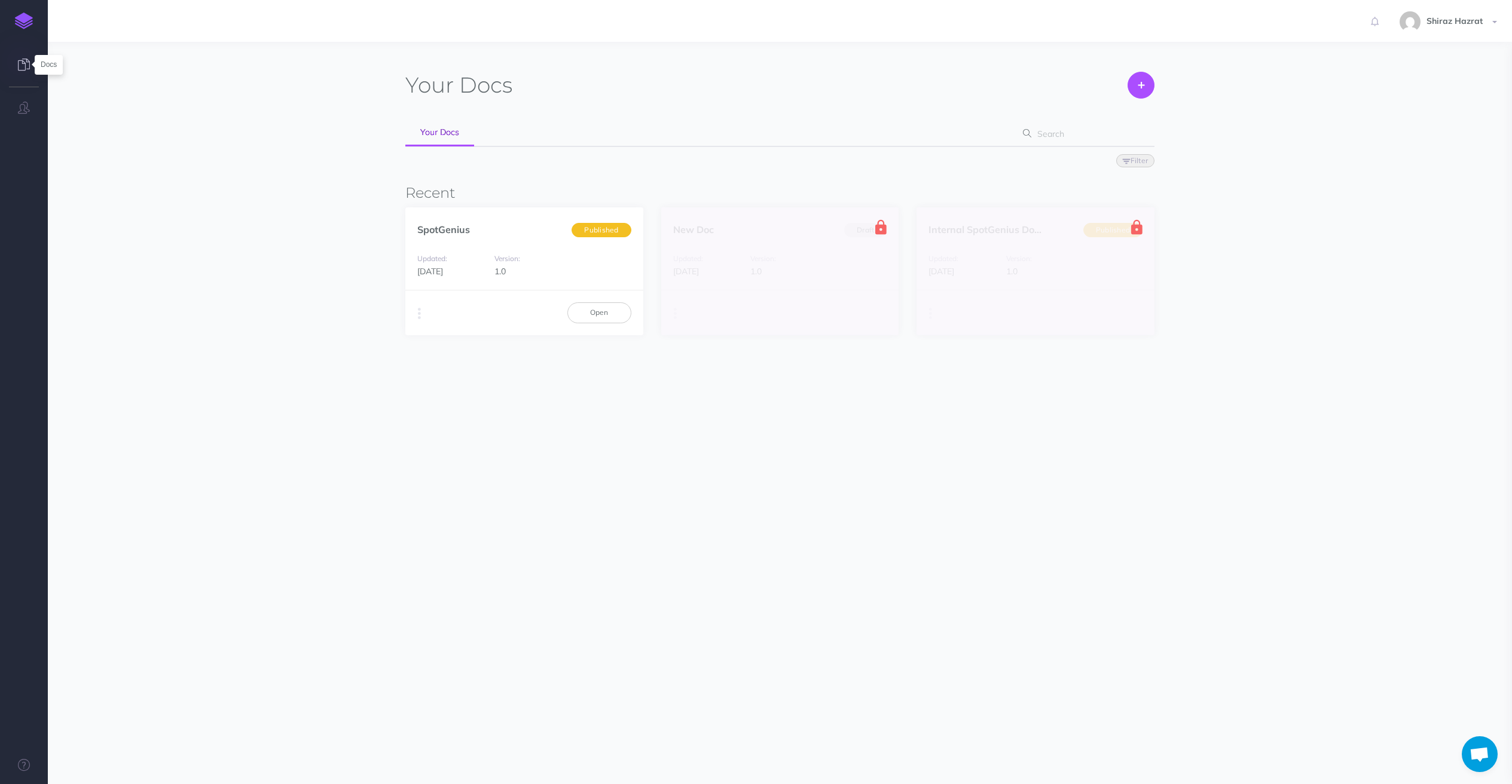
click at [26, 65] on icon at bounding box center [24, 64] width 12 height 12
click at [589, 314] on link "Open" at bounding box center [599, 312] width 64 height 20
click at [420, 319] on button "button" at bounding box center [419, 314] width 11 height 18
click at [495, 376] on button "Advanced" at bounding box center [480, 380] width 150 height 21
click at [1486, 66] on icon "button" at bounding box center [1489, 68] width 6 height 8
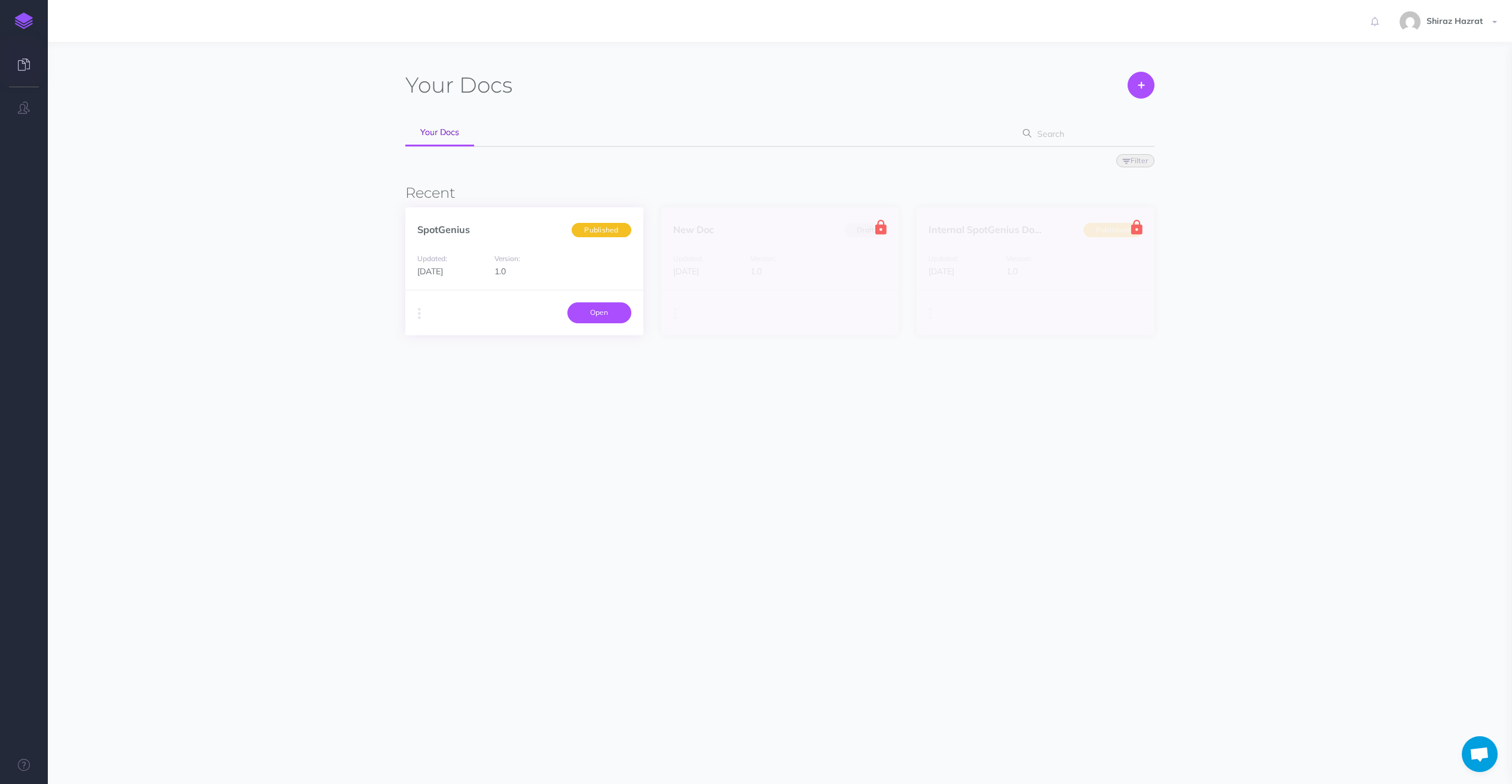
drag, startPoint x: 601, startPoint y: 315, endPoint x: 513, endPoint y: 264, distance: 101.7
click at [601, 314] on link "Open" at bounding box center [599, 312] width 64 height 20
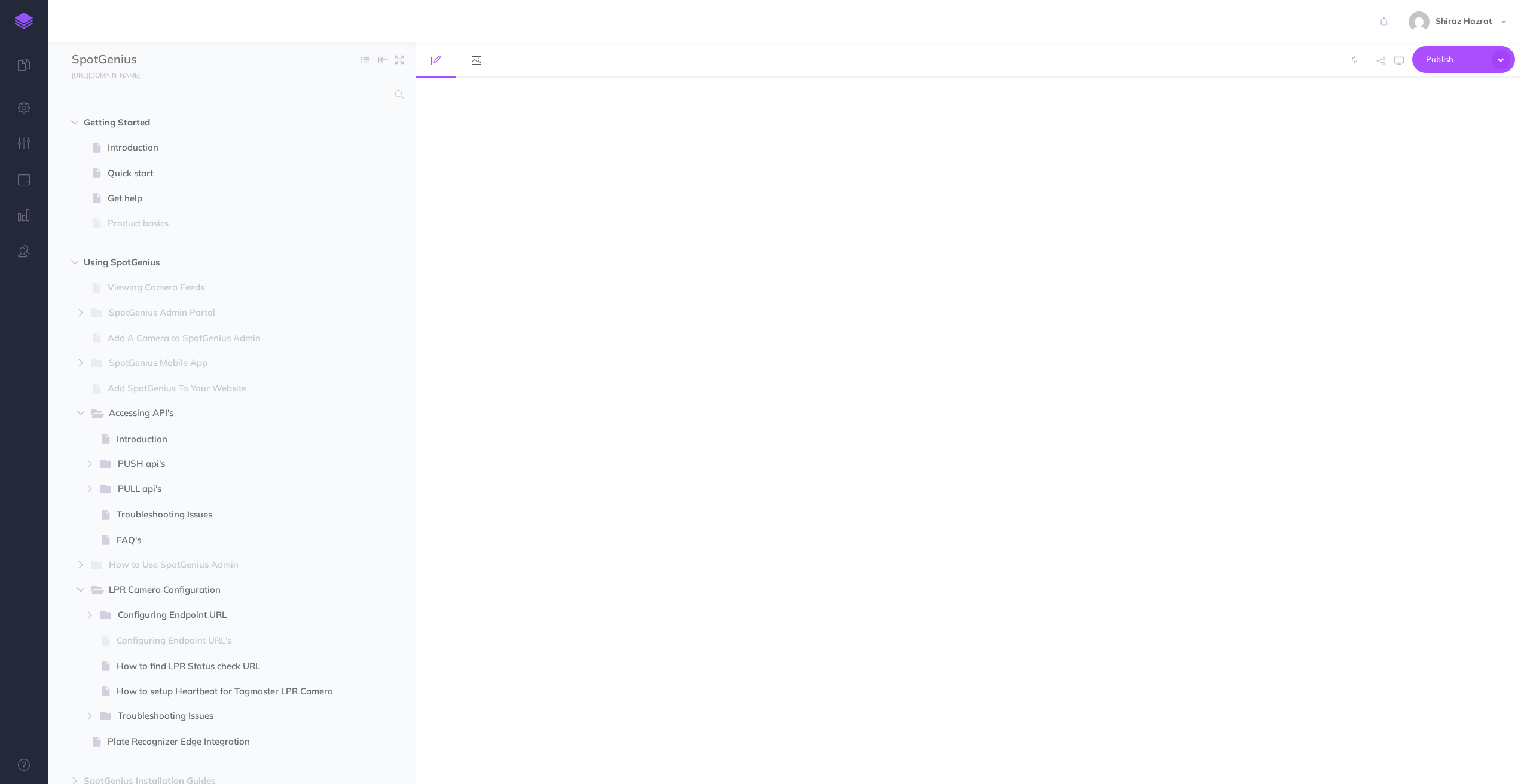
select select "null"
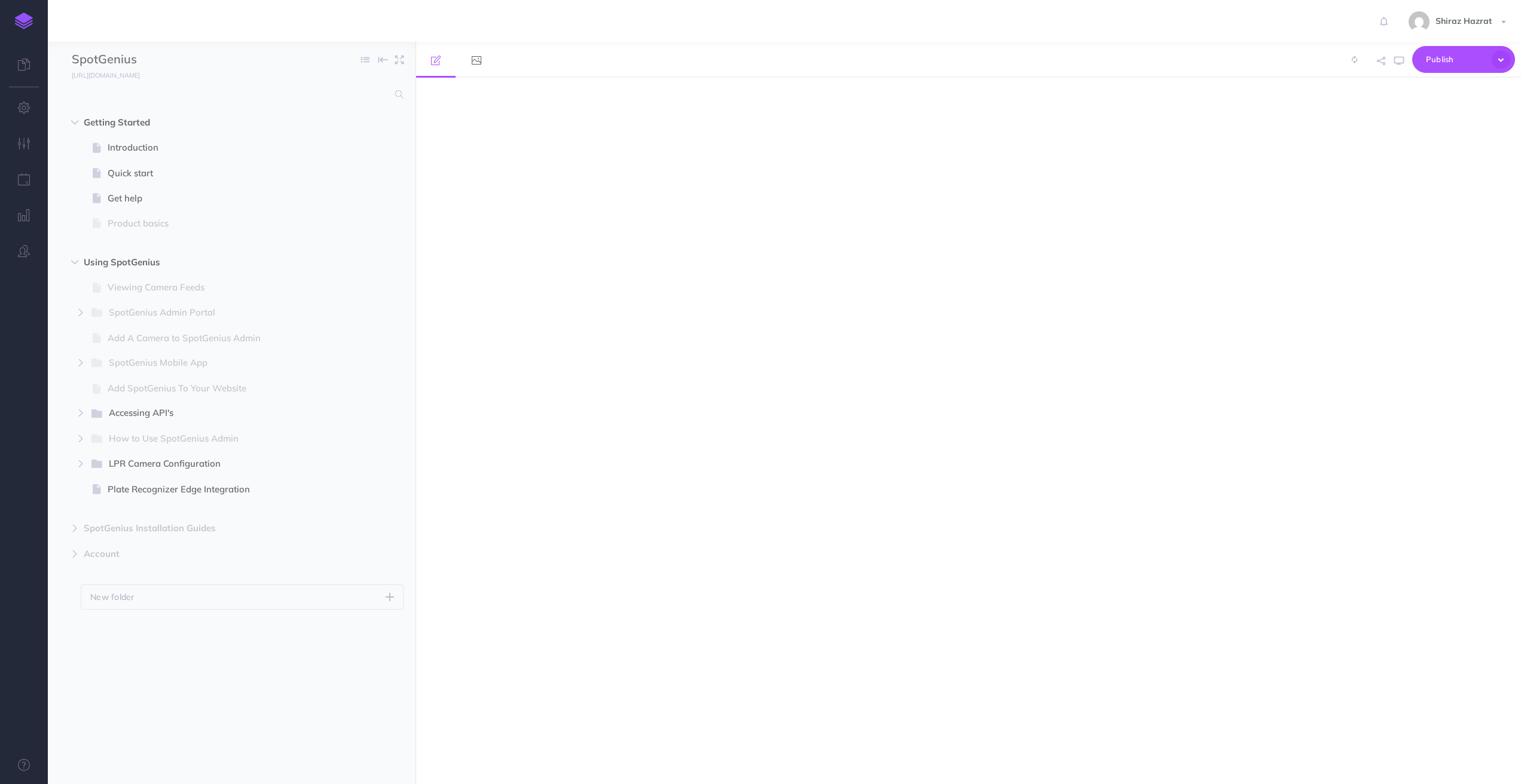
select select "null"
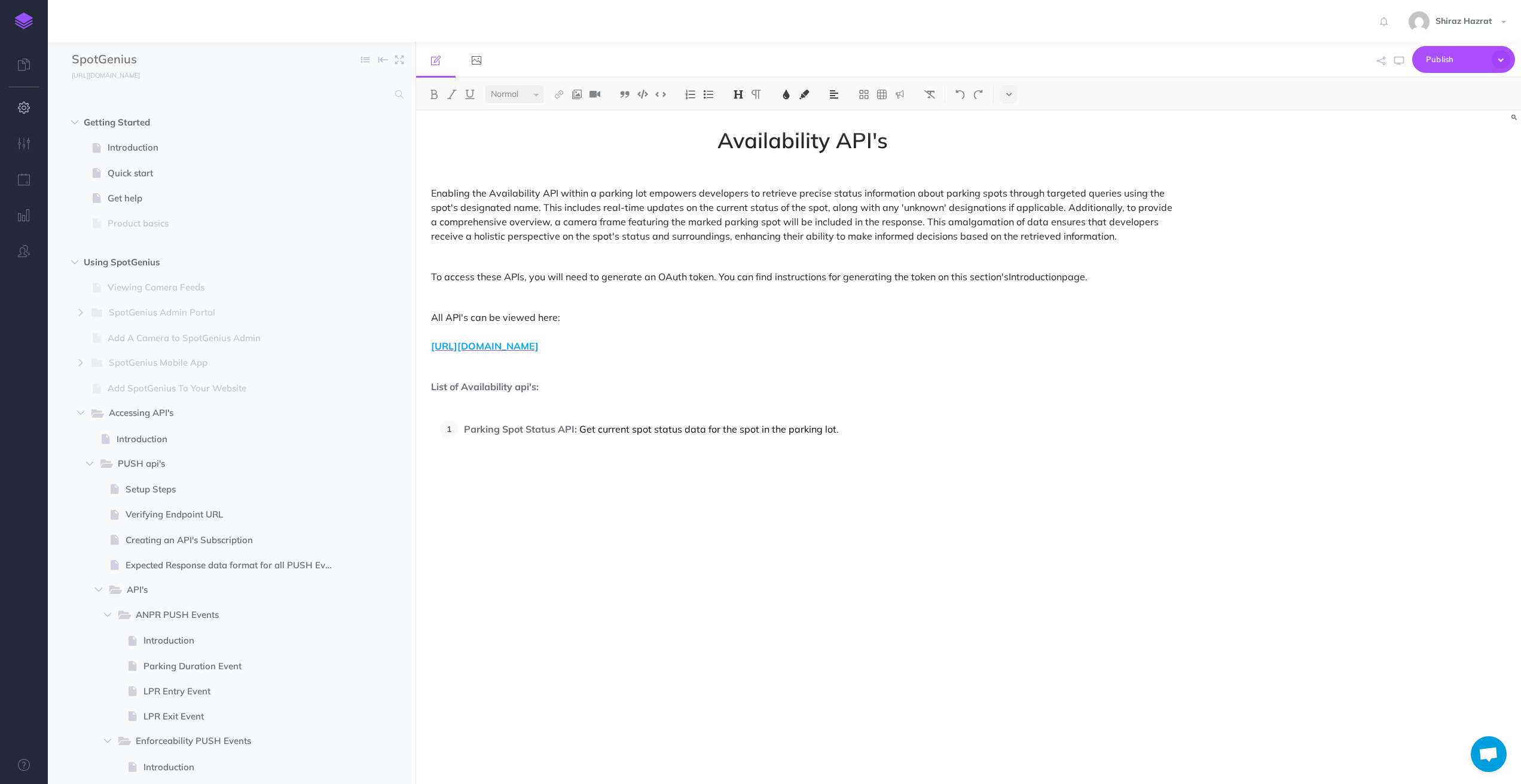
click at [28, 109] on icon "button" at bounding box center [25, 107] width 13 height 12
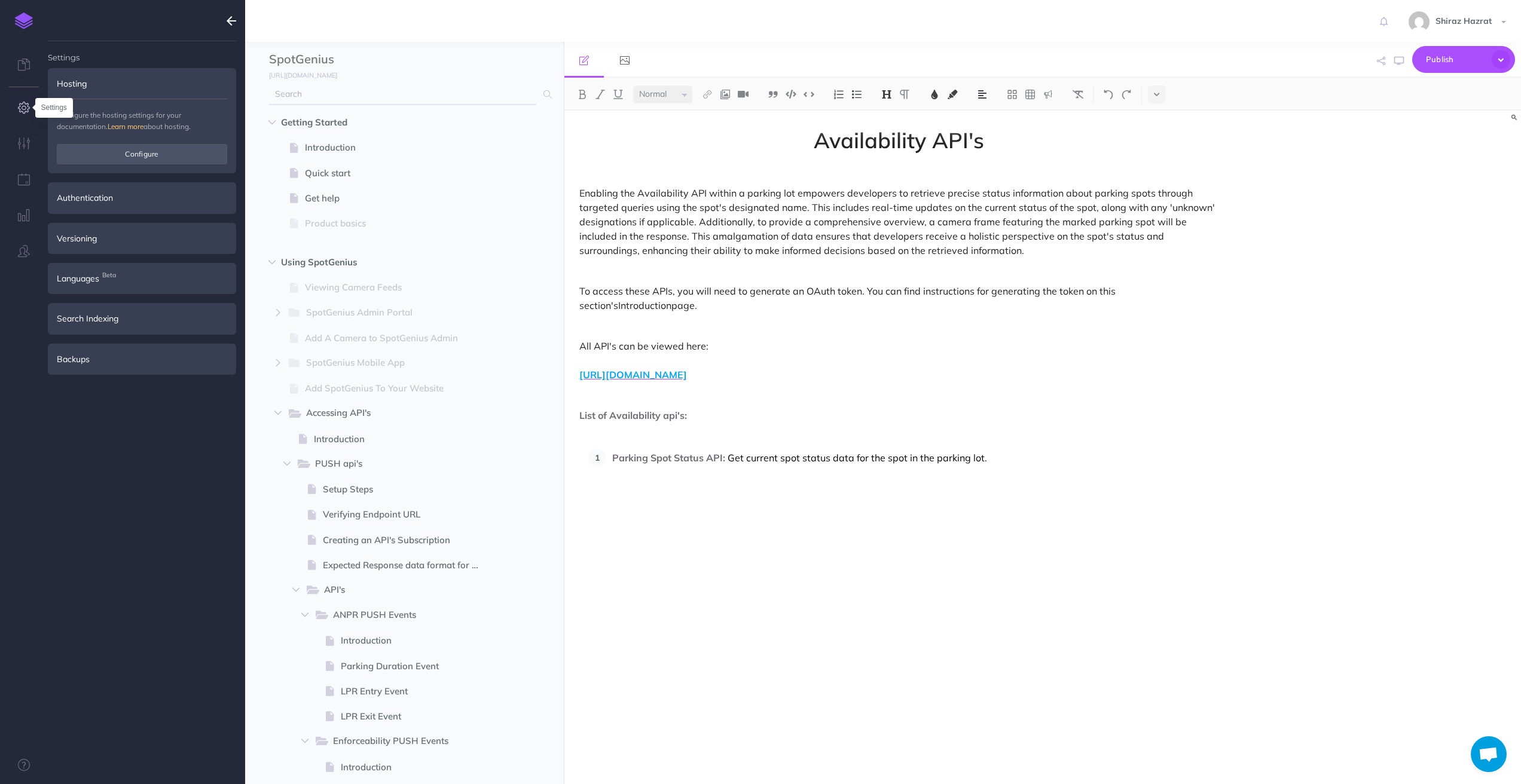
type input "[EMAIL_ADDRESS][DOMAIN_NAME]"
click at [25, 64] on icon at bounding box center [24, 64] width 12 height 12
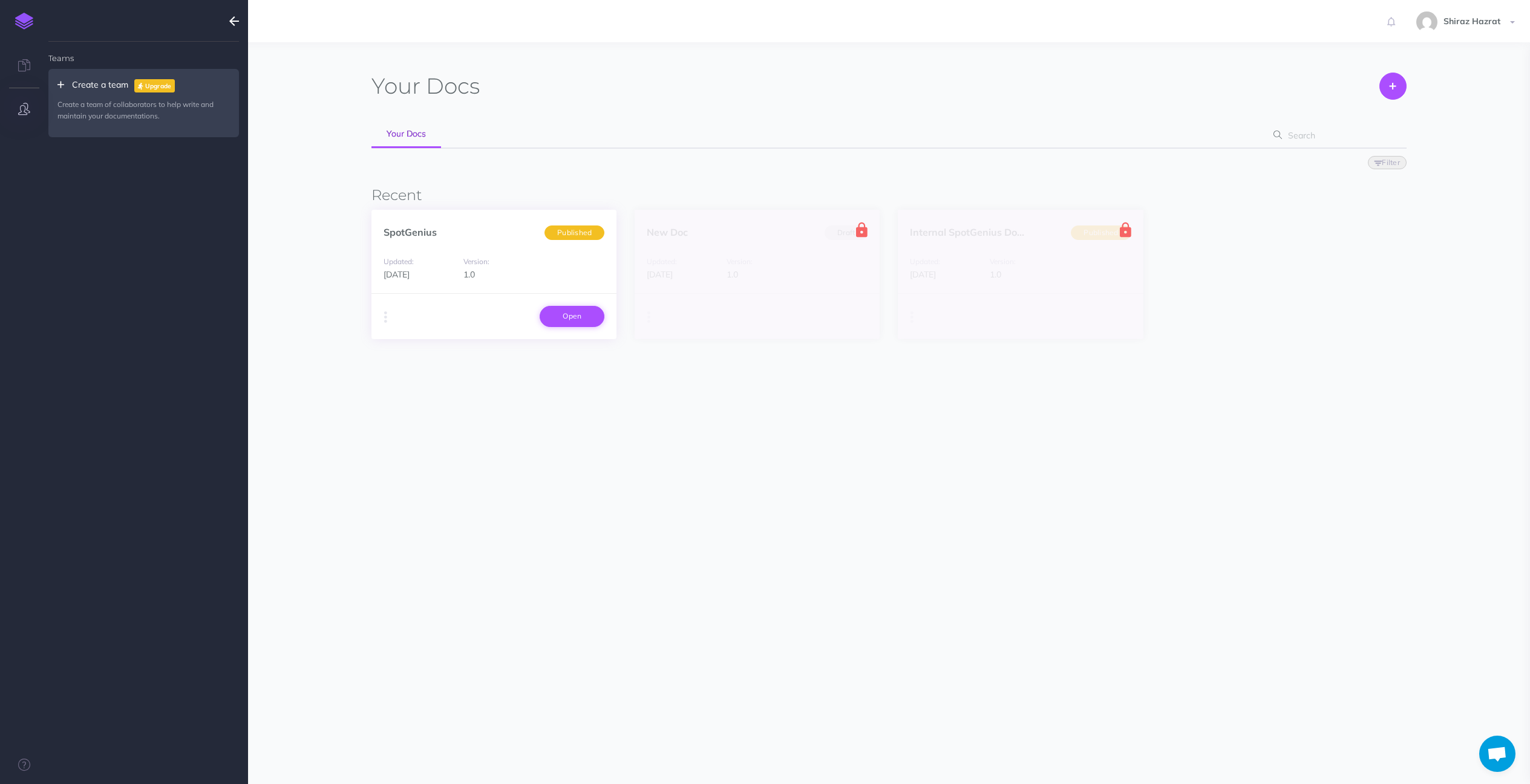
click at [540, 314] on link "Open" at bounding box center [572, 316] width 65 height 20
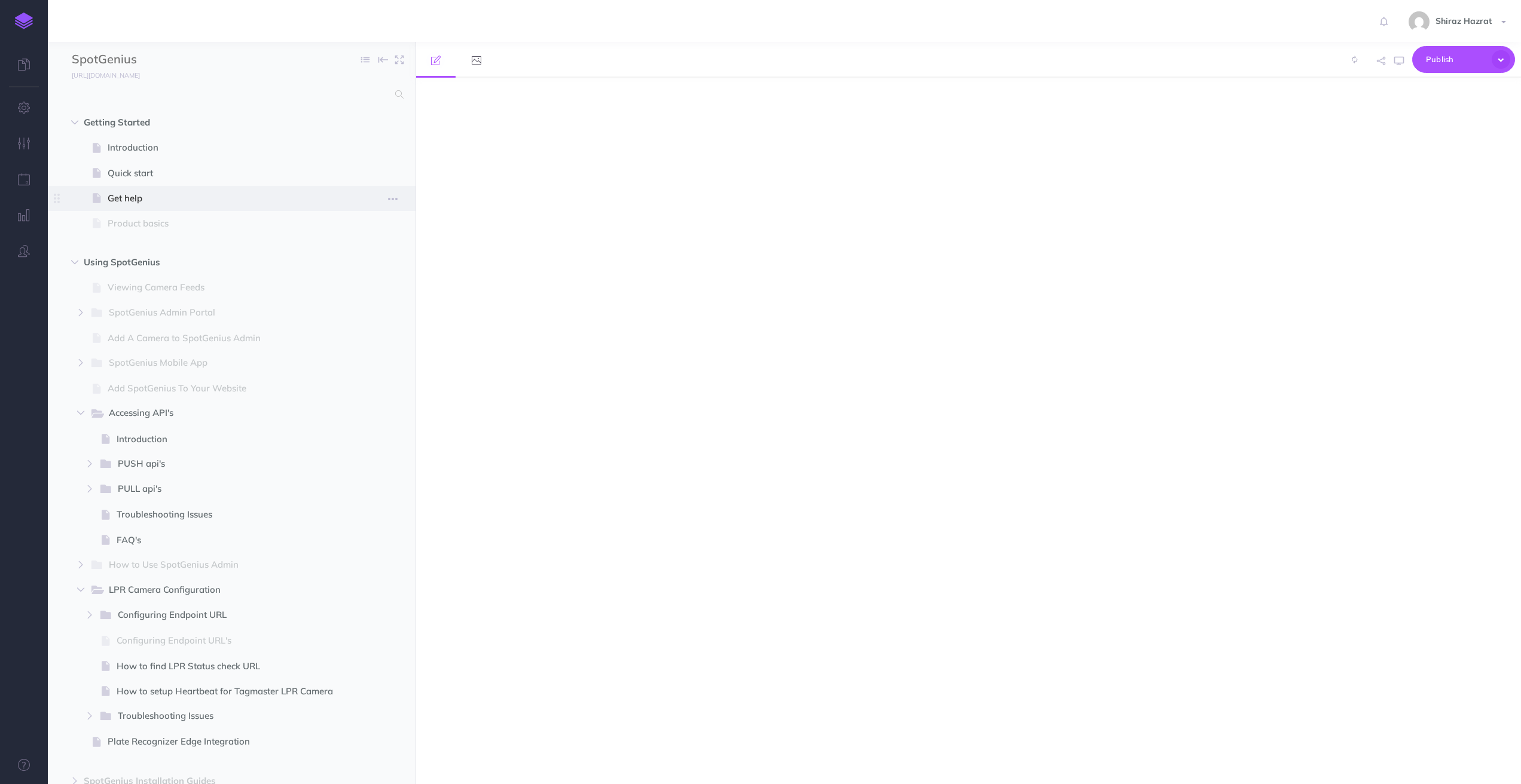
select select "null"
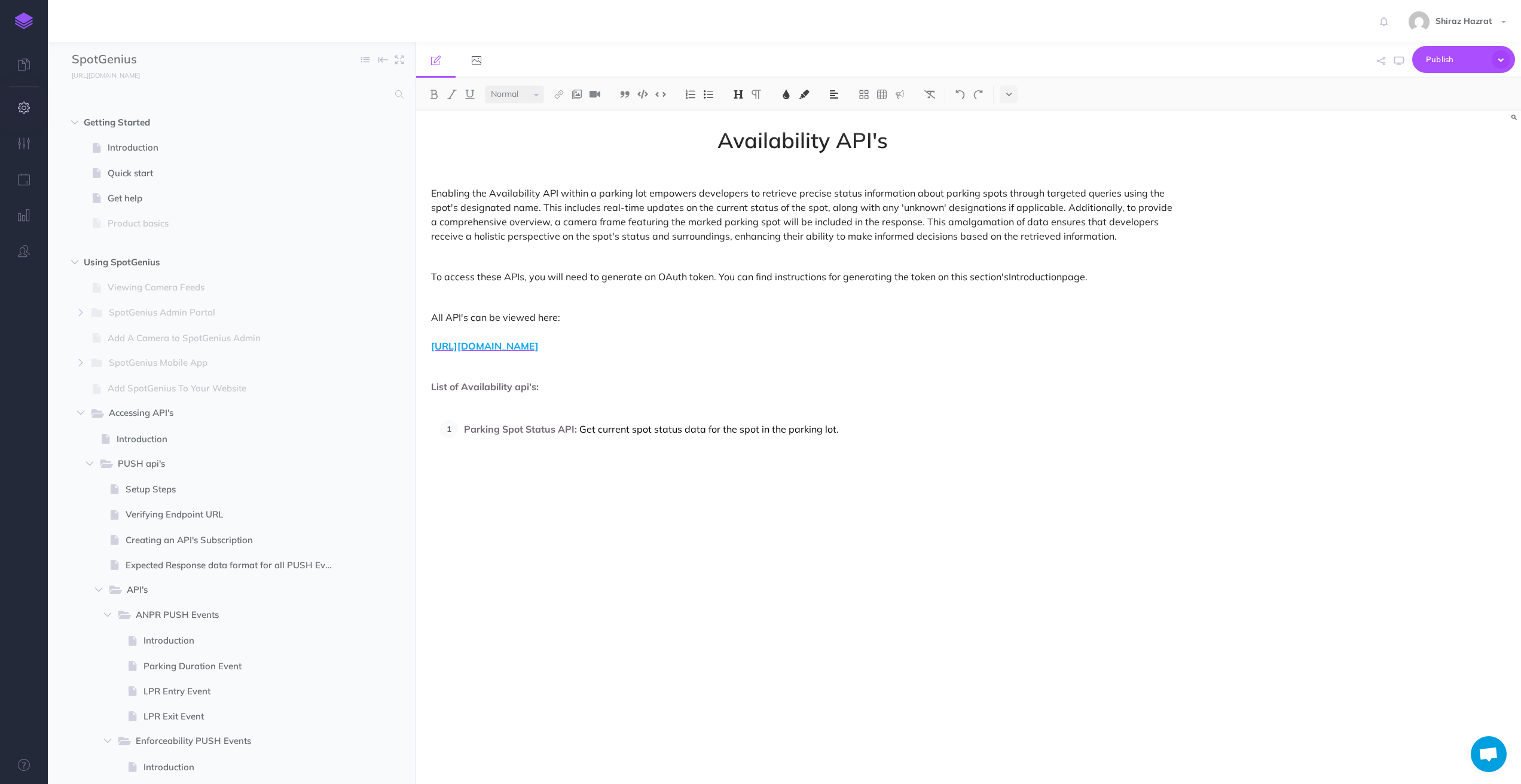
click at [22, 110] on icon "button" at bounding box center [25, 107] width 13 height 12
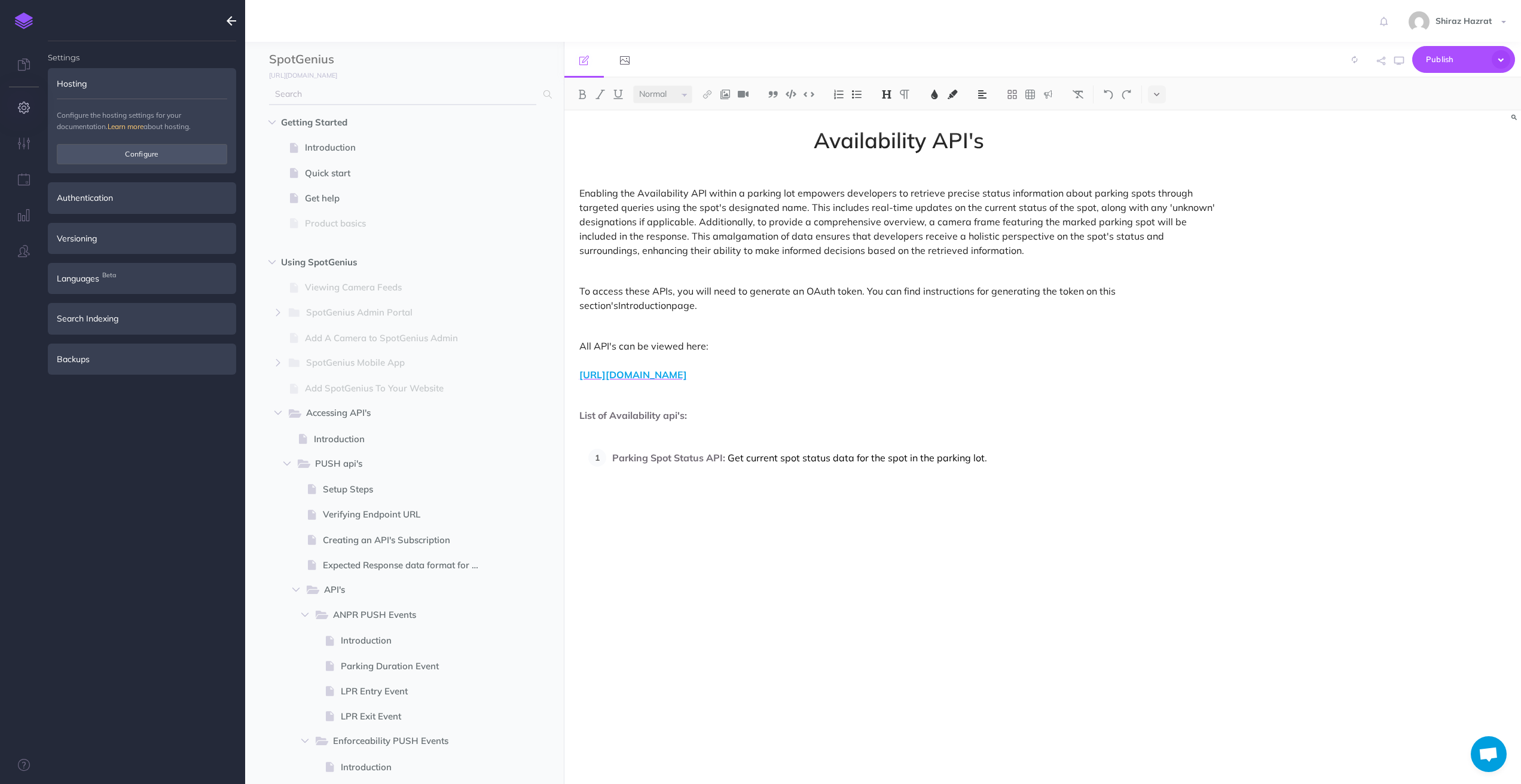
type input "[EMAIL_ADDRESS][DOMAIN_NAME]"
click at [147, 151] on button "Configure" at bounding box center [142, 154] width 171 height 20
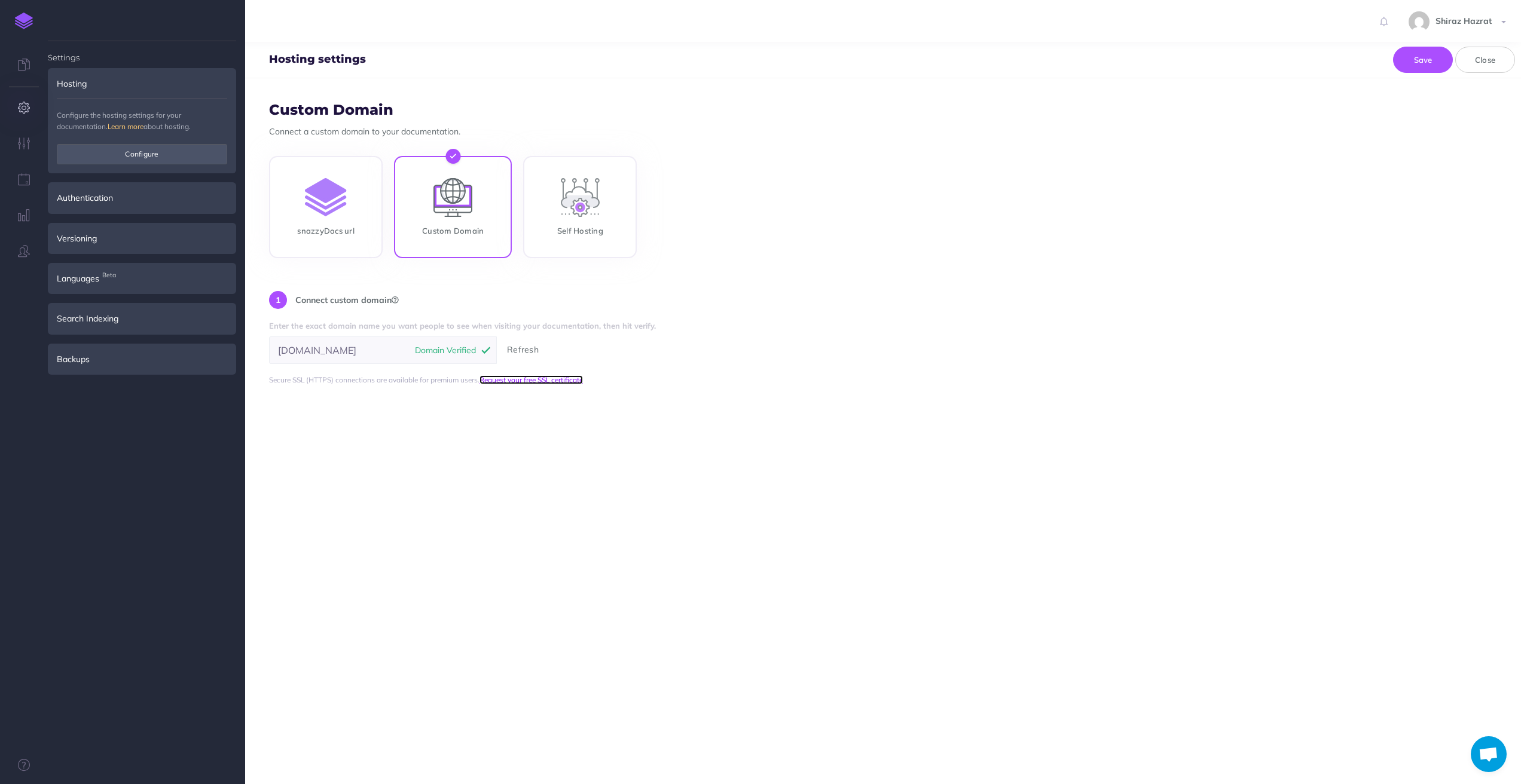
click at [561, 382] on link "Request your free SSL certificate" at bounding box center [530, 380] width 103 height 9
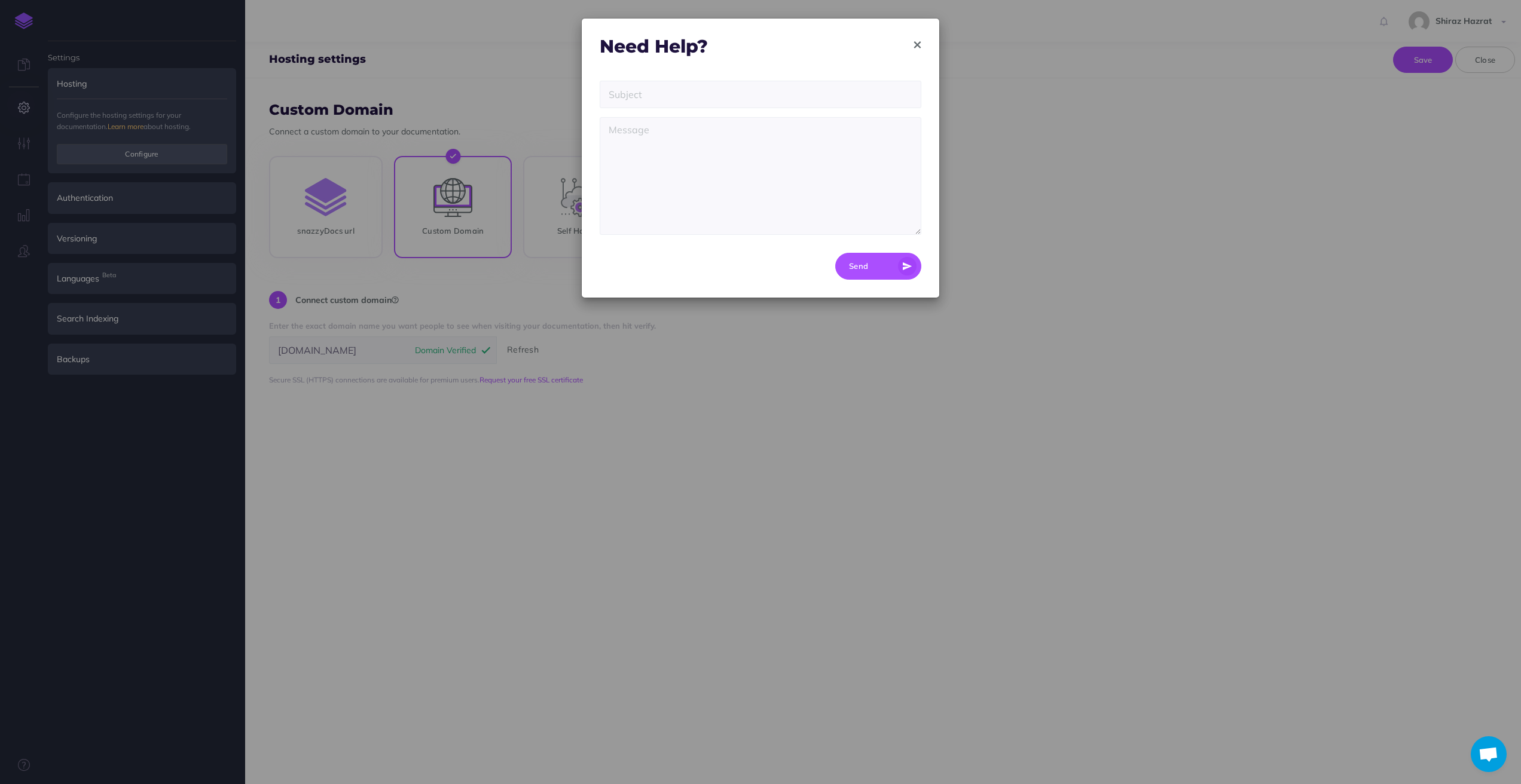
click at [915, 45] on icon "button" at bounding box center [917, 45] width 6 height 8
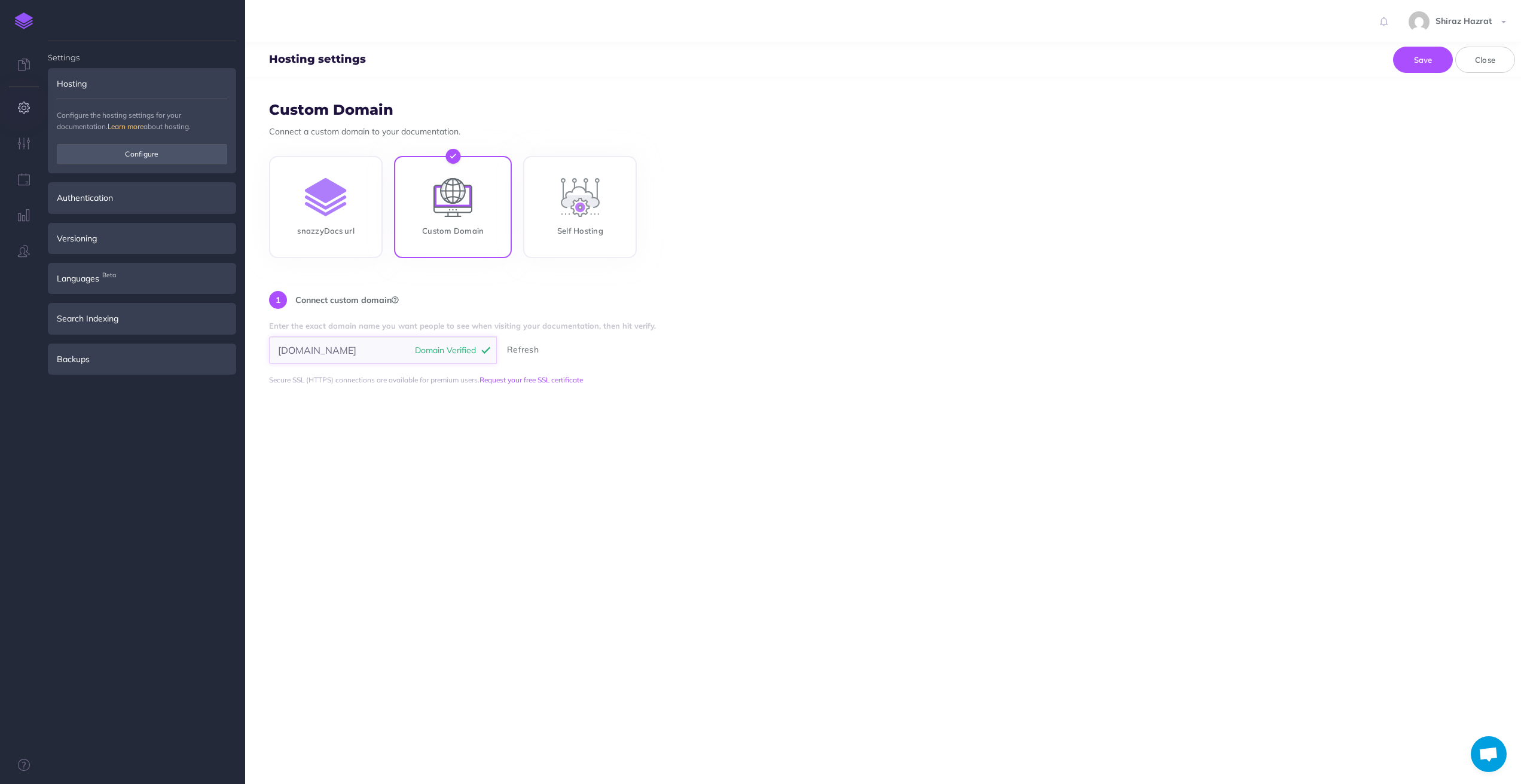
click at [367, 349] on input "[DOMAIN_NAME]" at bounding box center [383, 350] width 227 height 27
click at [300, 349] on input "[DOMAIN_NAME]" at bounding box center [383, 350] width 227 height 27
click at [519, 348] on button "Verify" at bounding box center [518, 350] width 37 height 13
click at [325, 353] on input "docss.spotgenius.com" at bounding box center [383, 350] width 227 height 27
type input "[DOMAIN_NAME]"
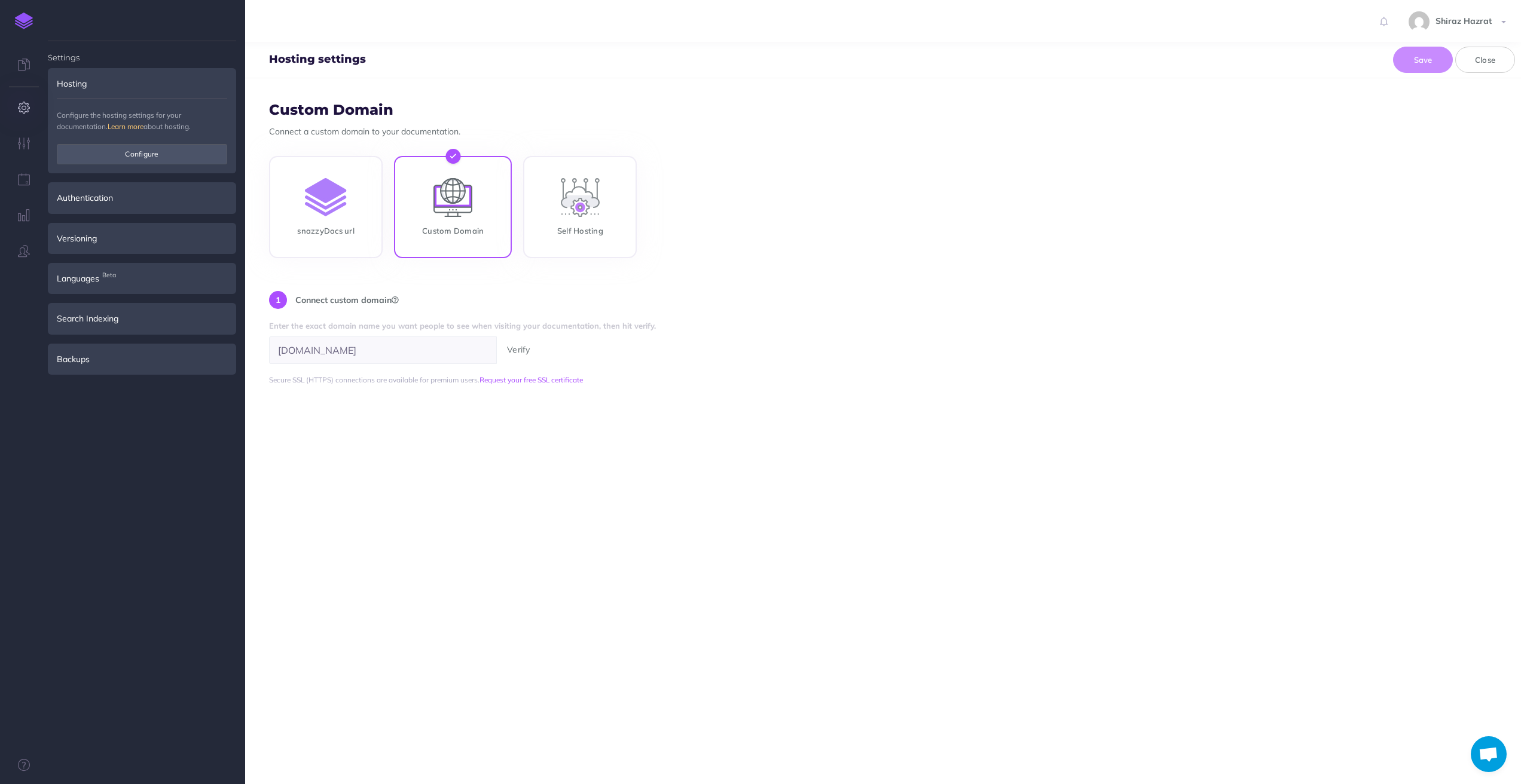
click at [510, 455] on form "Custom Domain Connect a custom domain to your documentation. snazzyDocs url Cus…" at bounding box center [882, 431] width 1275 height 706
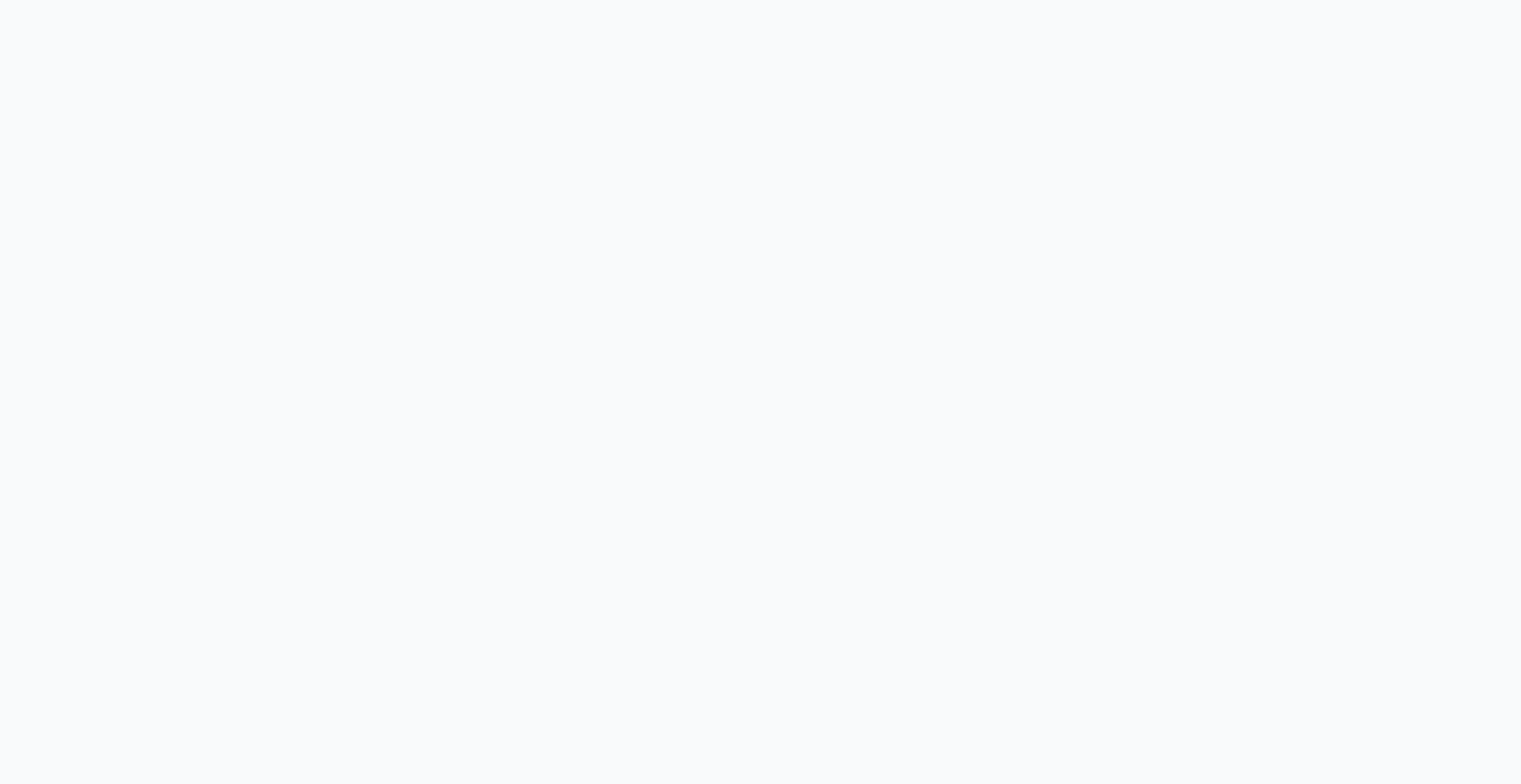
select select "null"
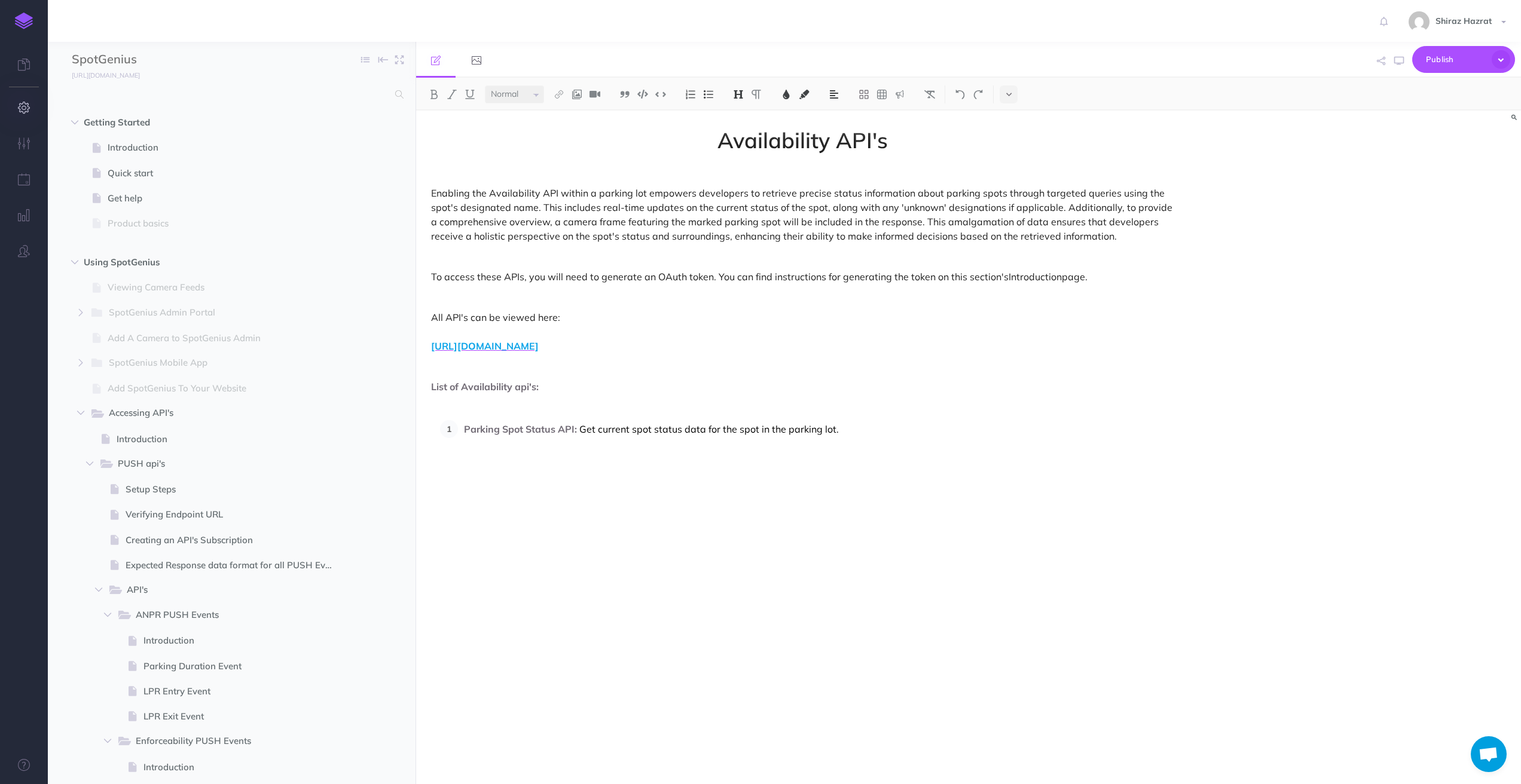
click at [22, 118] on button "button" at bounding box center [24, 108] width 47 height 36
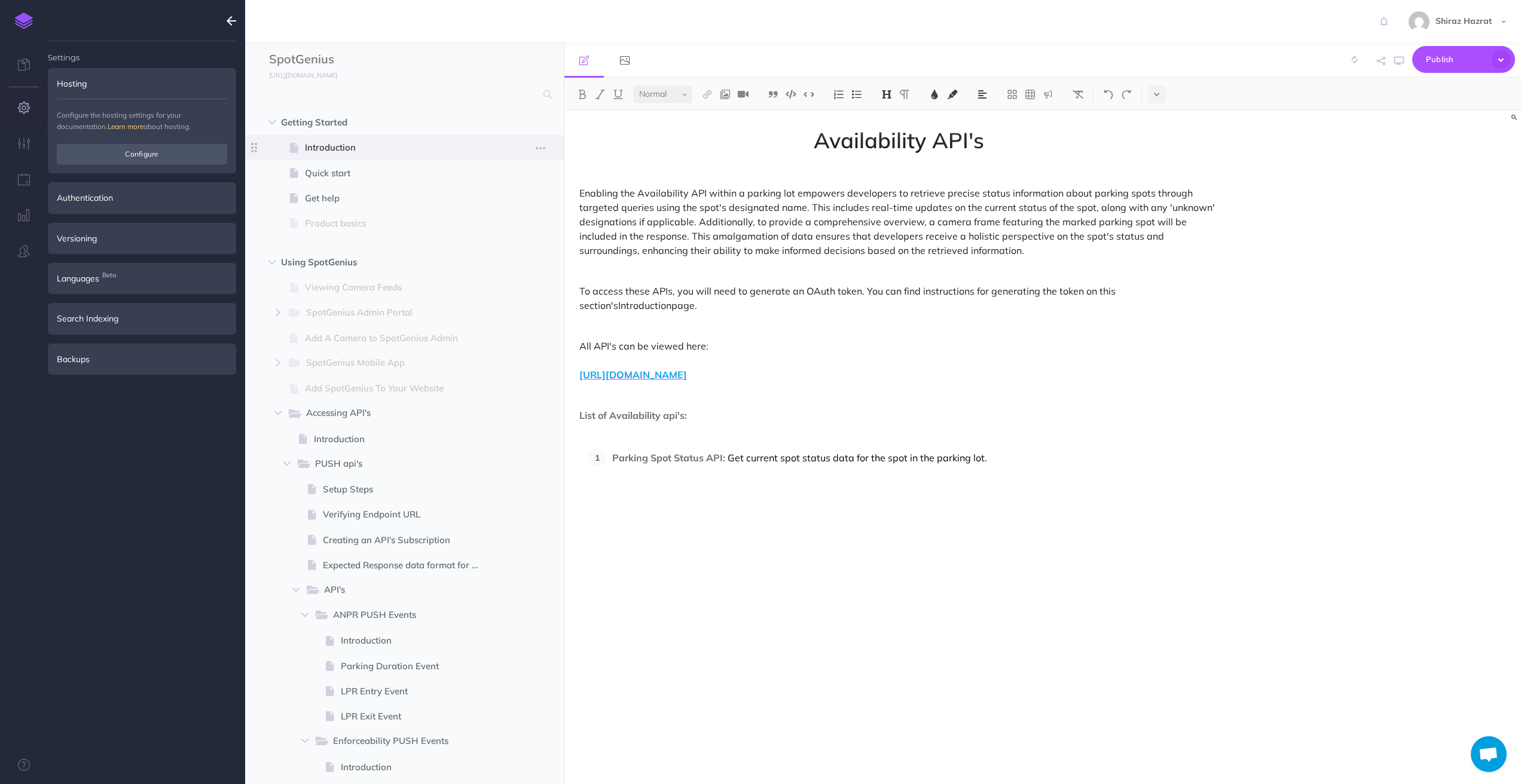
type input "[EMAIL_ADDRESS][DOMAIN_NAME]"
click at [154, 154] on button "Configure" at bounding box center [142, 154] width 171 height 20
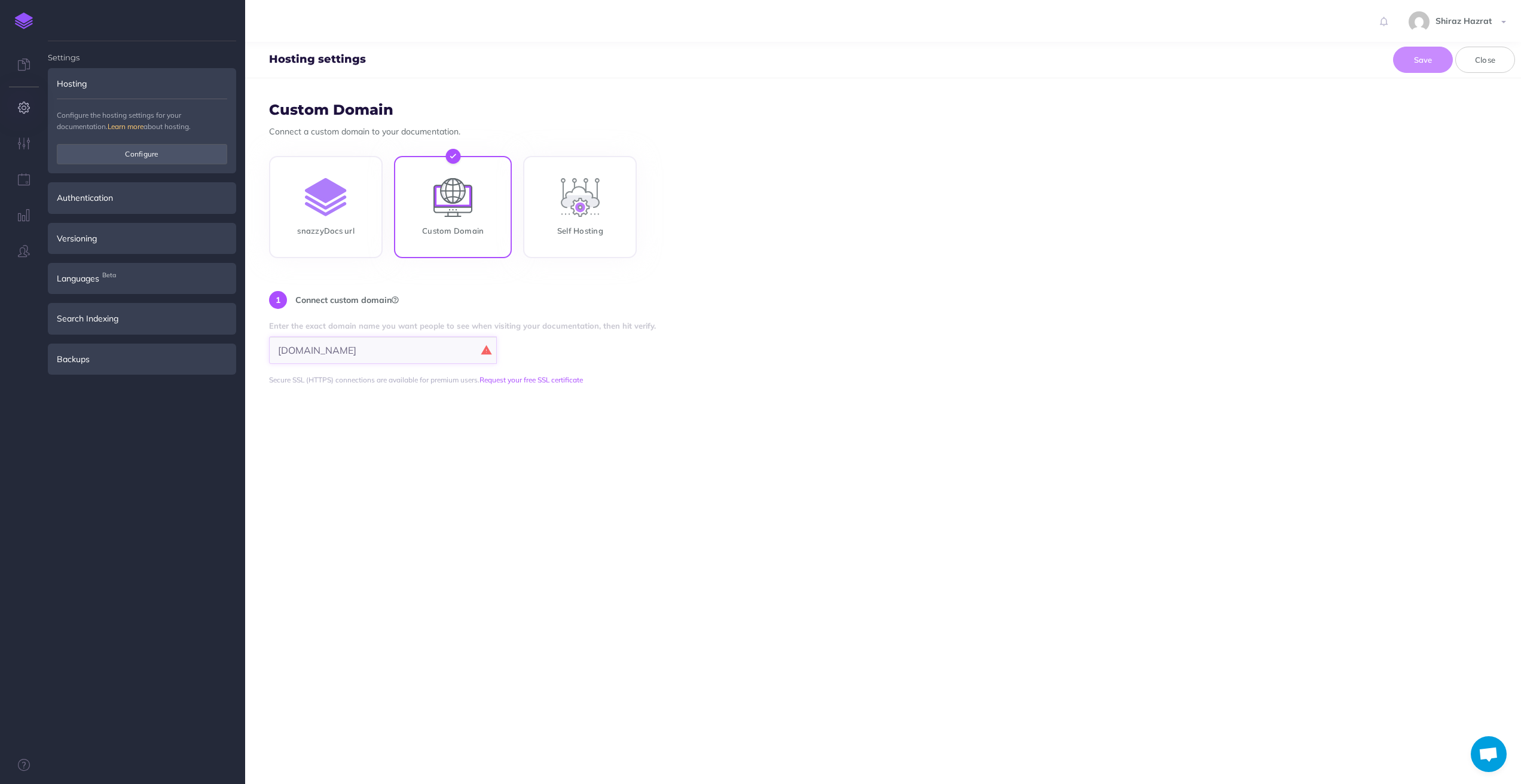
click at [405, 353] on input "[DOMAIN_NAME]" at bounding box center [383, 350] width 227 height 27
click at [393, 455] on form "Custom Domain Connect a custom domain to your documentation. snazzyDocs url Cus…" at bounding box center [882, 431] width 1275 height 706
click at [534, 534] on form "Custom Domain Connect a custom domain to your documentation. snazzyDocs url Cus…" at bounding box center [882, 431] width 1275 height 706
